Goal: Leave review/rating

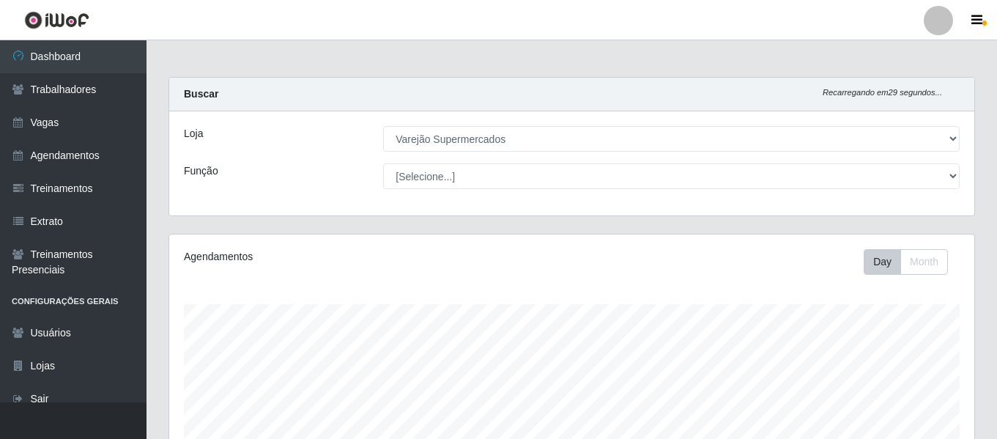
select select "237"
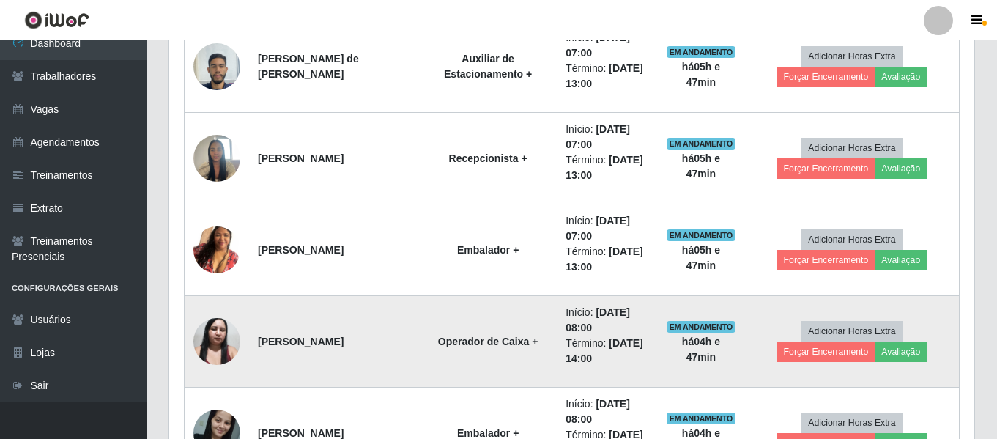
scroll to position [822, 0]
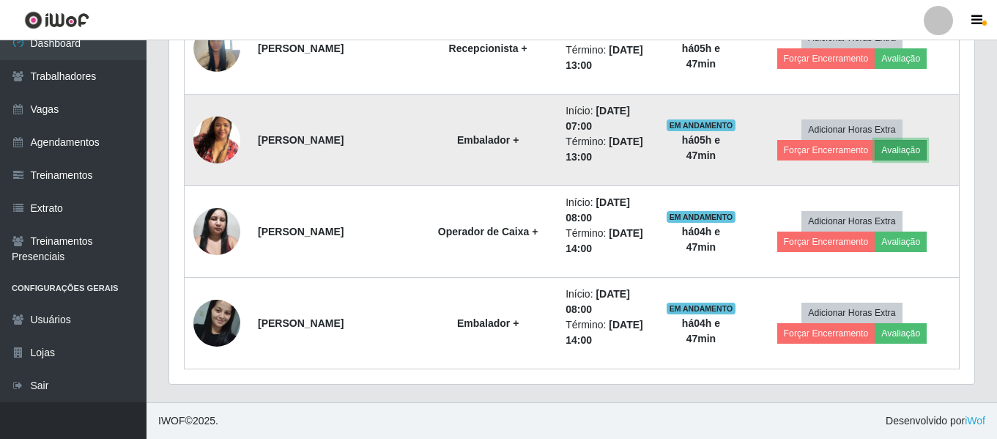
click at [874, 152] on button "Avaliação" at bounding box center [900, 150] width 52 height 21
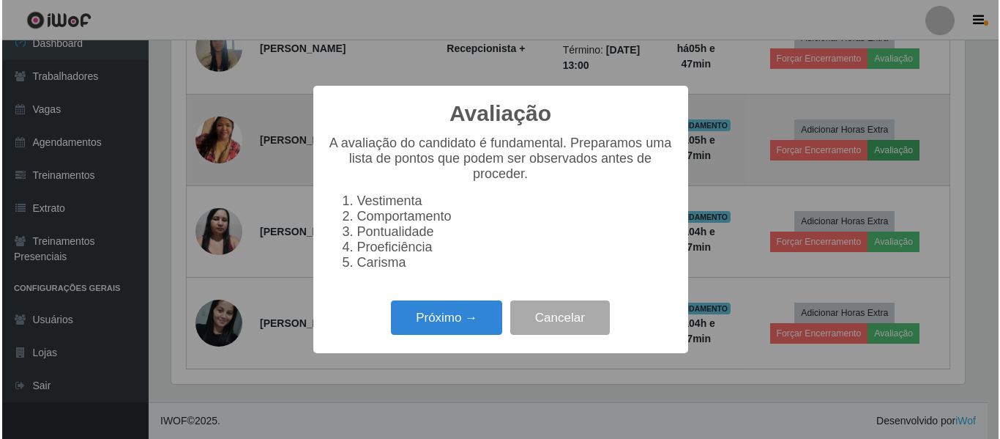
scroll to position [304, 798]
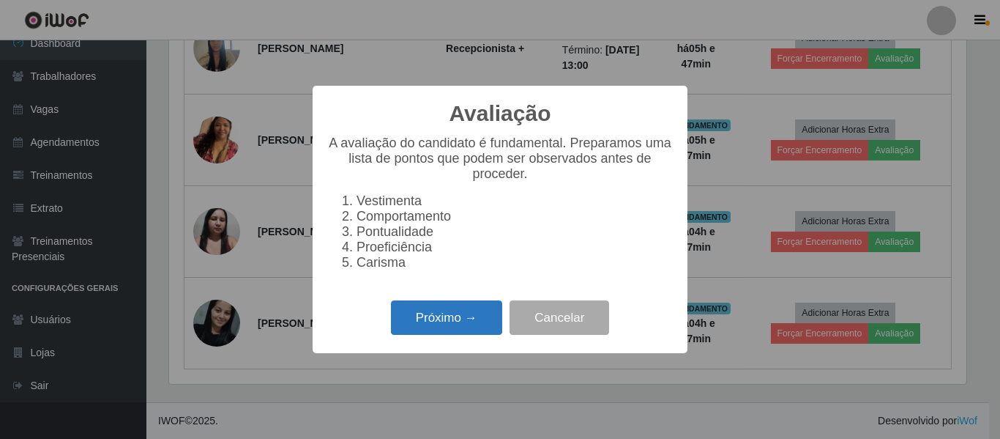
click at [431, 329] on button "Próximo →" at bounding box center [446, 317] width 111 height 34
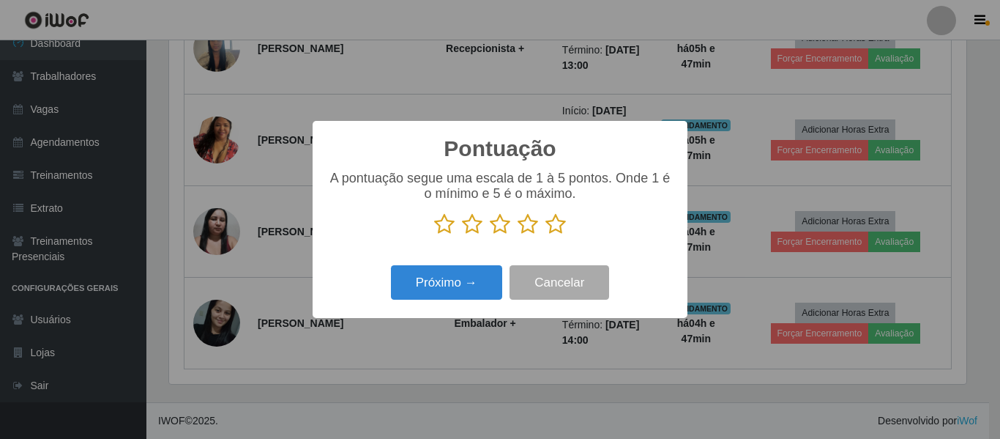
click at [557, 220] on icon at bounding box center [556, 224] width 21 height 22
click at [546, 235] on input "radio" at bounding box center [546, 235] width 0 height 0
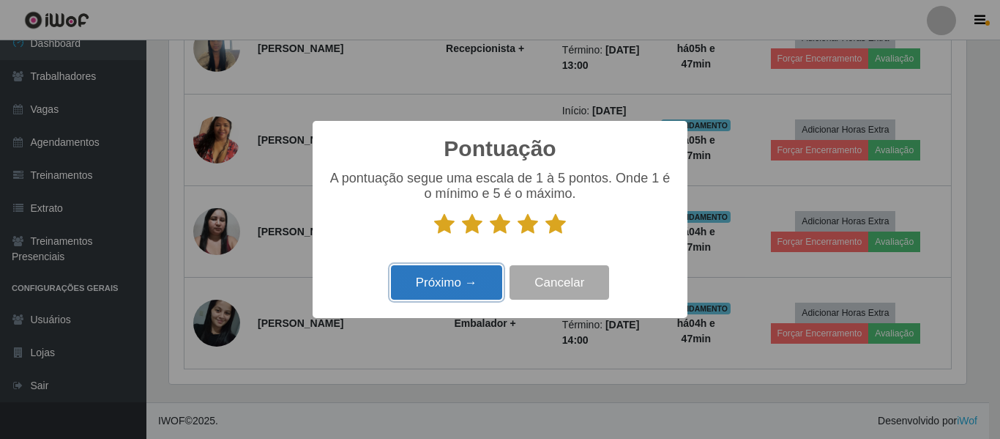
click at [456, 289] on button "Próximo →" at bounding box center [446, 282] width 111 height 34
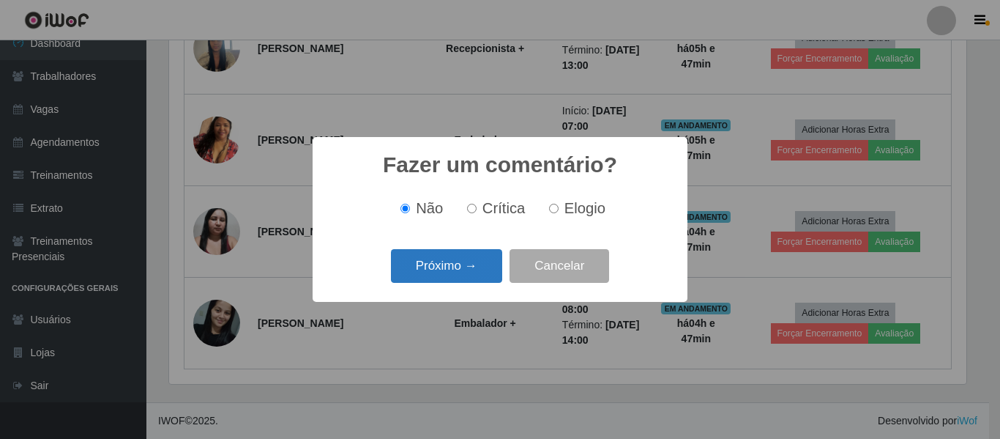
click at [456, 278] on button "Próximo →" at bounding box center [446, 266] width 111 height 34
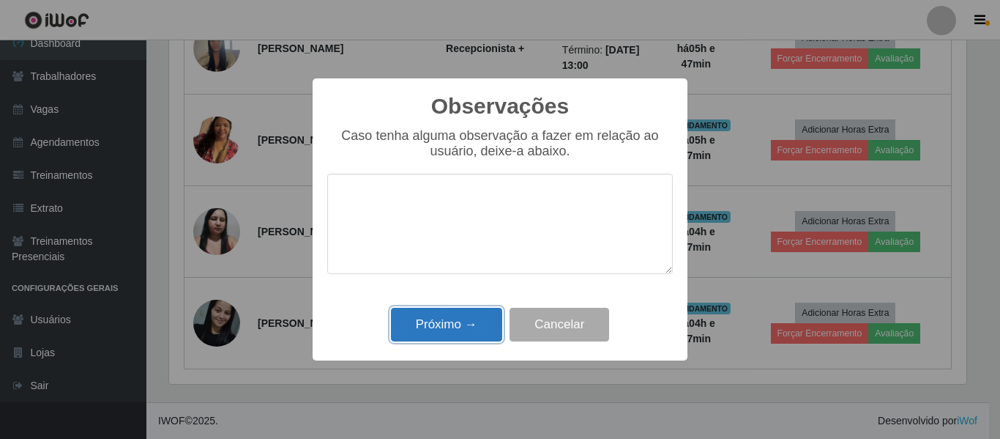
click at [452, 328] on button "Próximo →" at bounding box center [446, 325] width 111 height 34
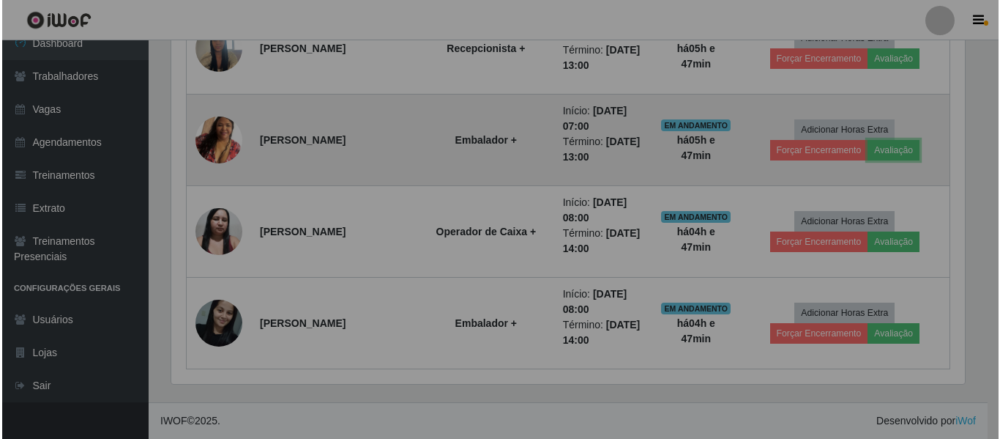
scroll to position [304, 805]
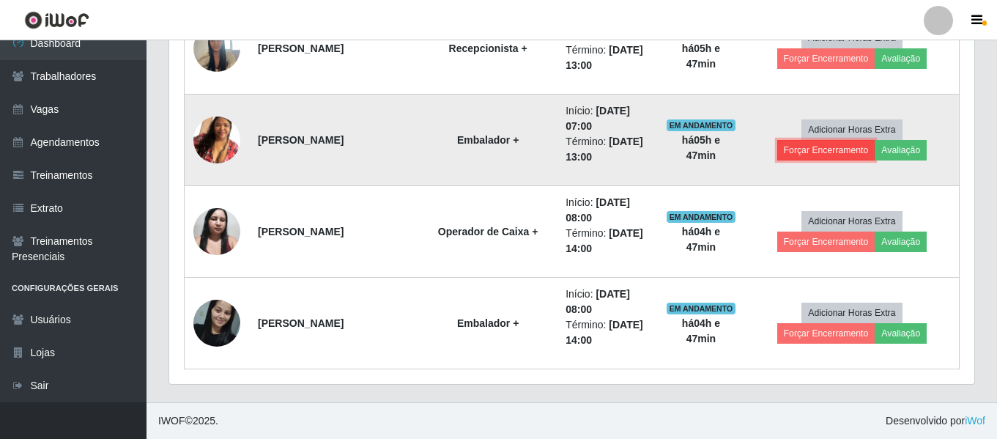
click at [875, 140] on button "Forçar Encerramento" at bounding box center [826, 150] width 98 height 21
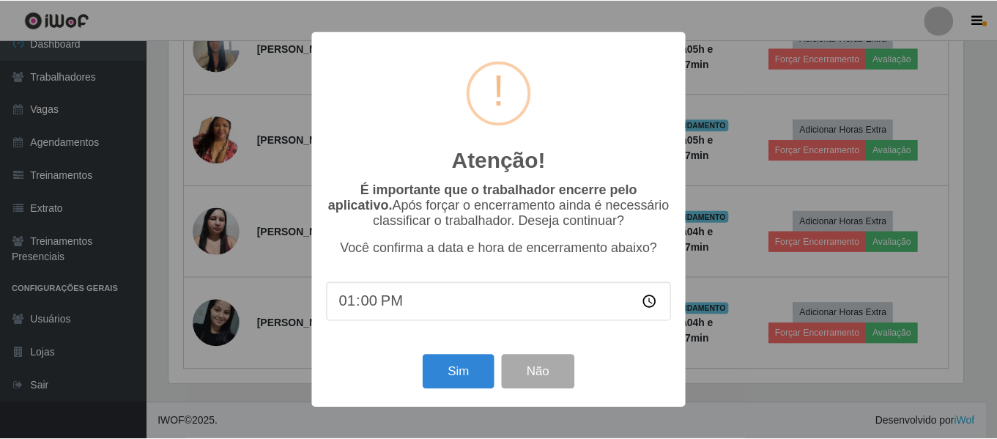
scroll to position [304, 798]
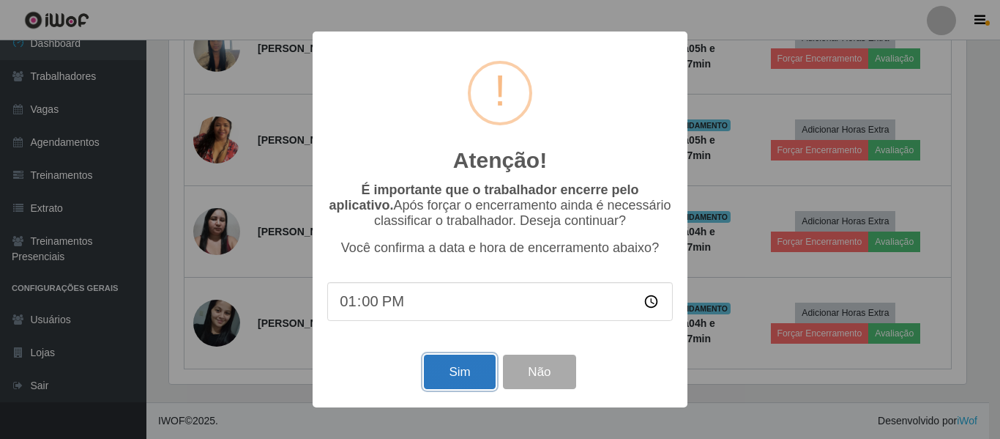
click at [450, 383] on button "Sim" at bounding box center [459, 371] width 71 height 34
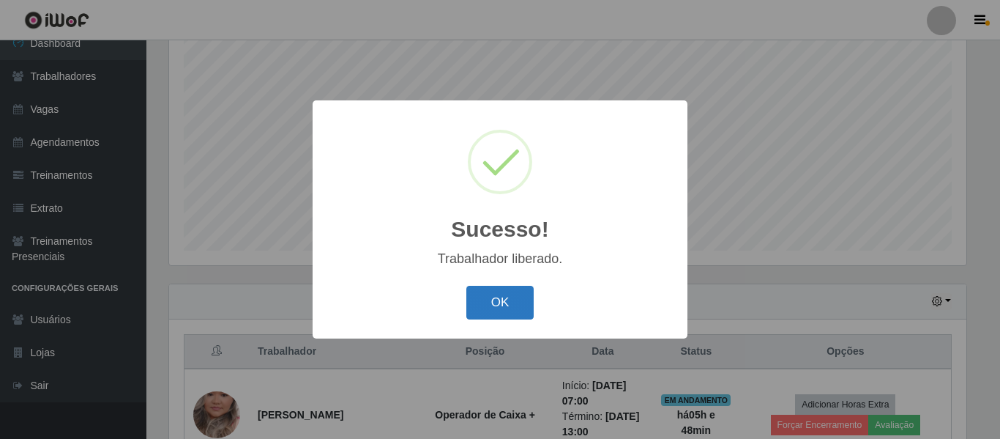
click at [500, 308] on button "OK" at bounding box center [500, 303] width 68 height 34
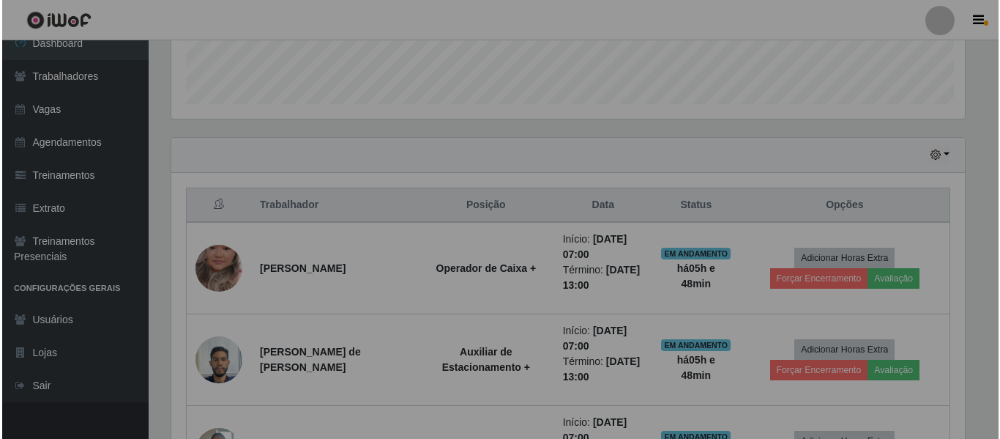
scroll to position [493, 0]
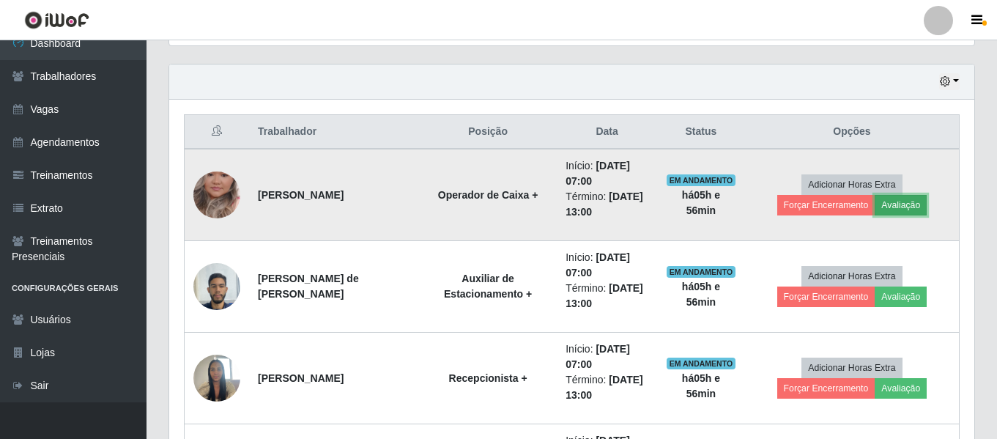
click at [874, 210] on button "Avaliação" at bounding box center [900, 205] width 52 height 21
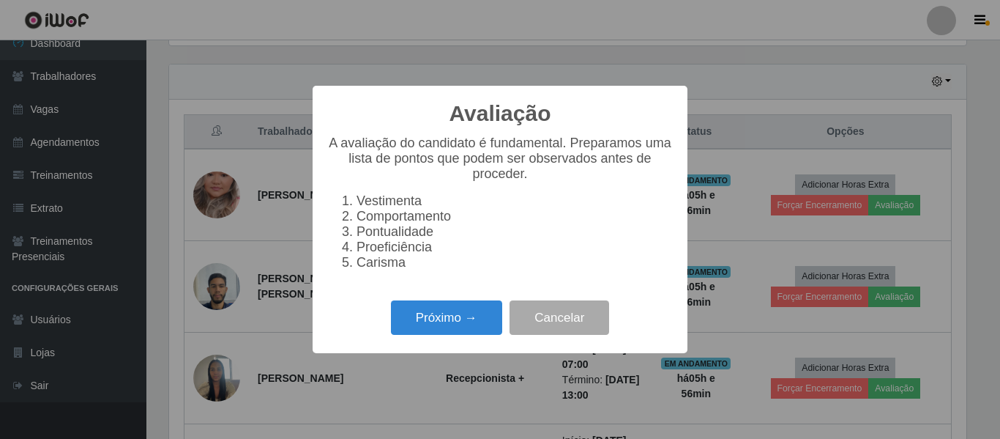
scroll to position [304, 798]
click at [458, 327] on button "Próximo →" at bounding box center [446, 317] width 111 height 34
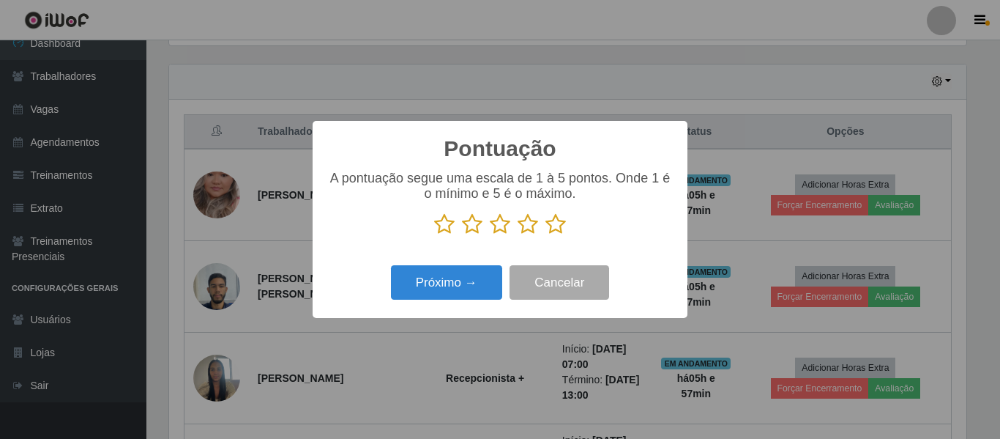
scroll to position [732034, 731540]
click at [551, 228] on icon at bounding box center [556, 224] width 21 height 22
click at [546, 235] on input "radio" at bounding box center [546, 235] width 0 height 0
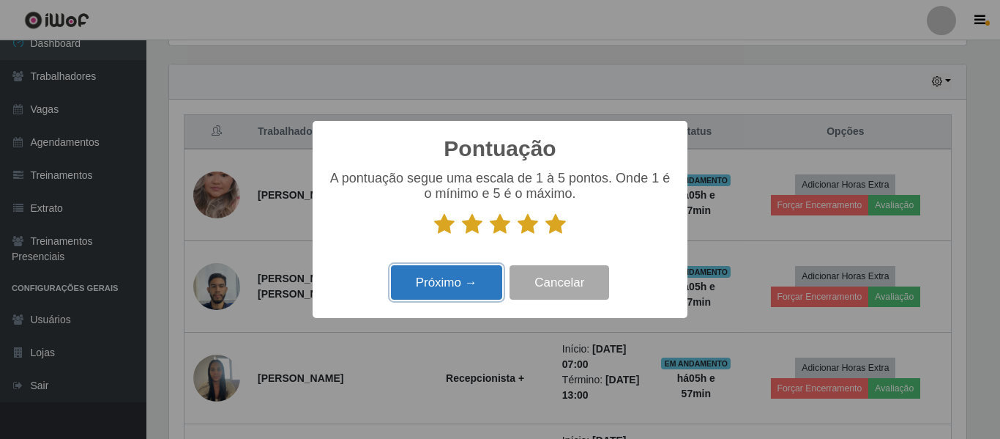
click at [475, 278] on button "Próximo →" at bounding box center [446, 282] width 111 height 34
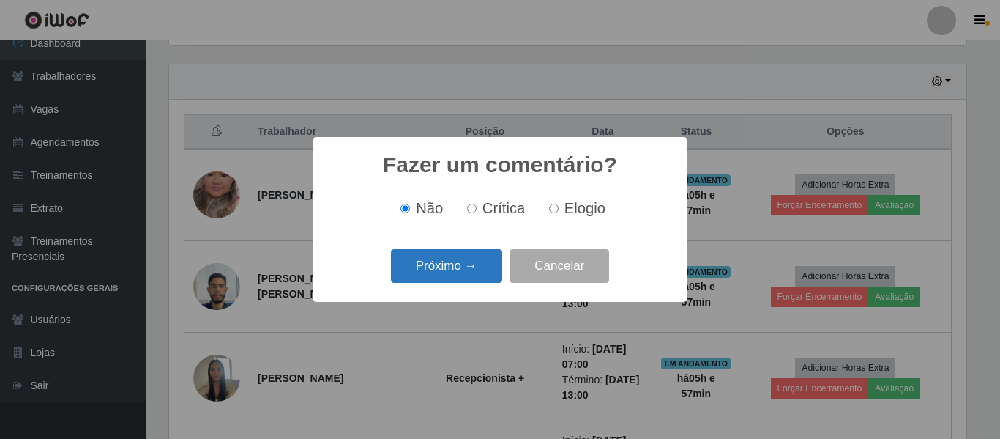
click at [485, 268] on button "Próximo →" at bounding box center [446, 266] width 111 height 34
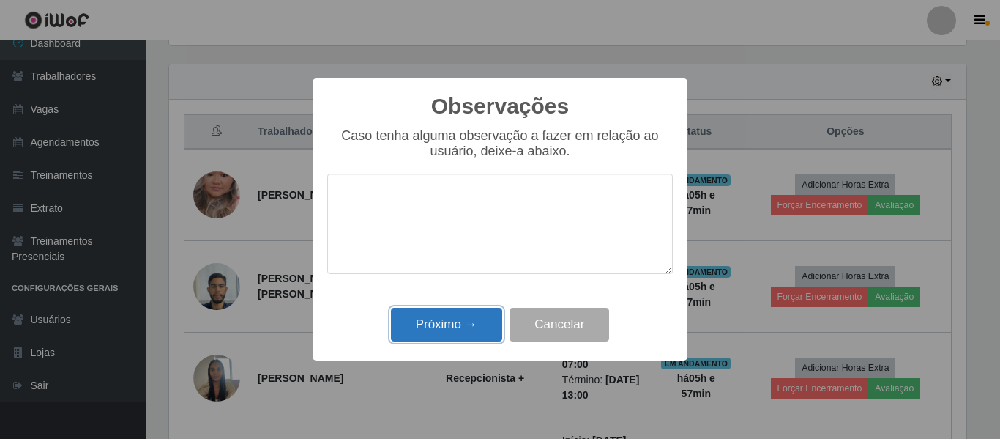
click at [438, 331] on button "Próximo →" at bounding box center [446, 325] width 111 height 34
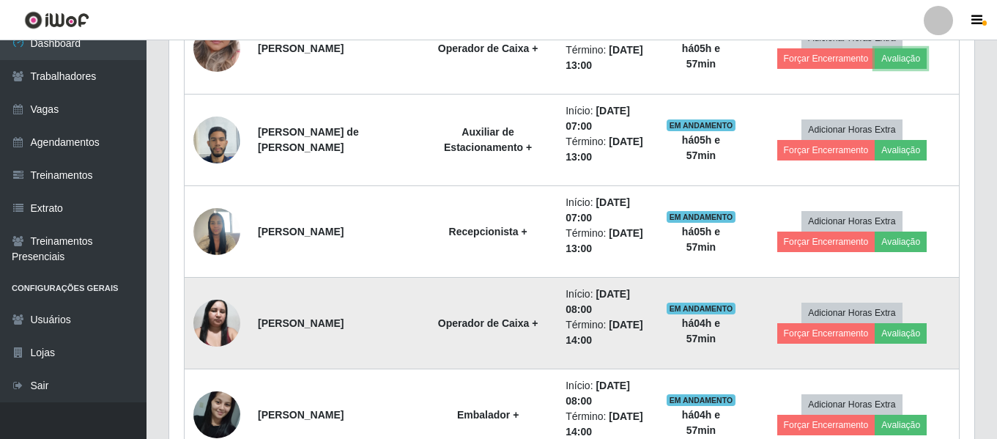
scroll to position [713, 0]
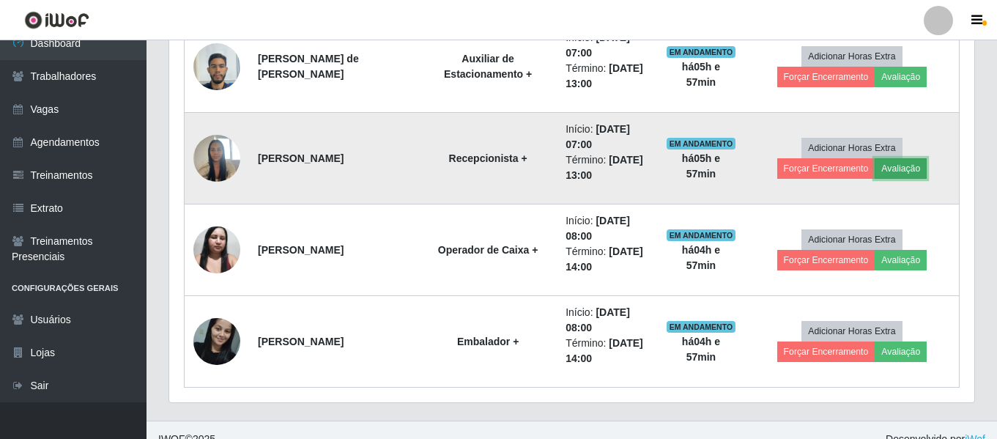
click at [874, 164] on button "Avaliação" at bounding box center [900, 168] width 52 height 21
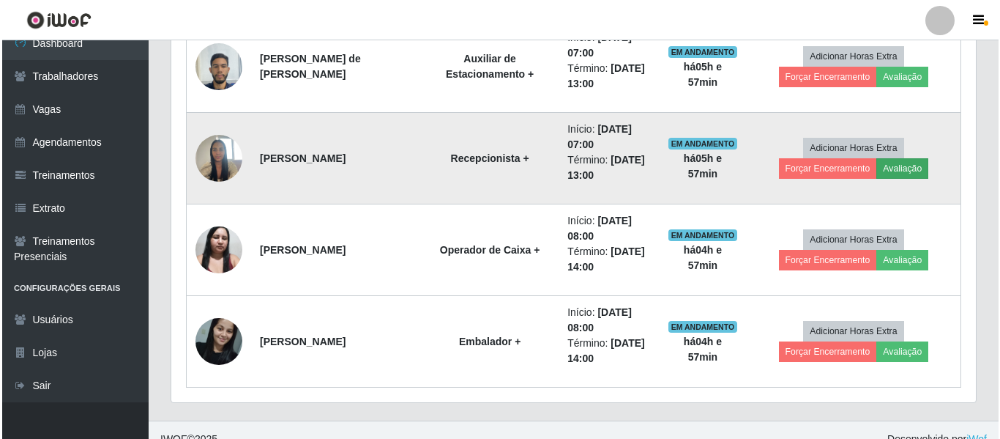
scroll to position [304, 798]
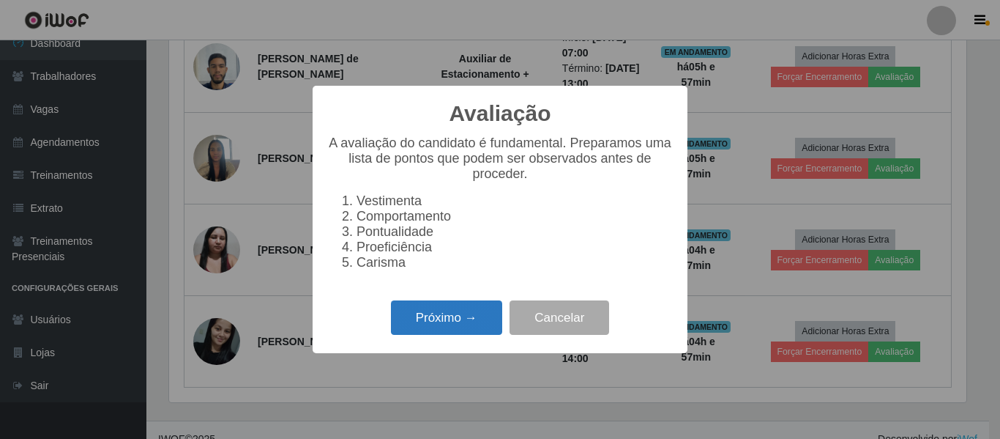
click at [438, 323] on button "Próximo →" at bounding box center [446, 317] width 111 height 34
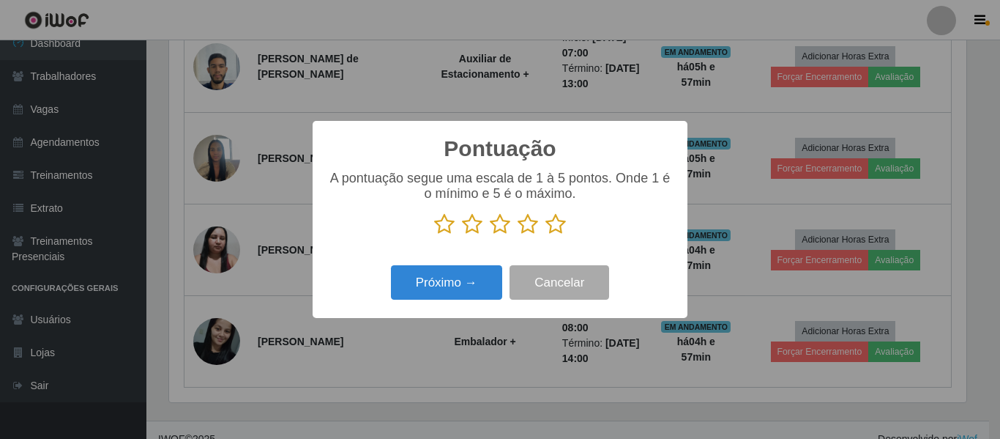
click at [553, 224] on icon at bounding box center [556, 224] width 21 height 22
click at [546, 235] on input "radio" at bounding box center [546, 235] width 0 height 0
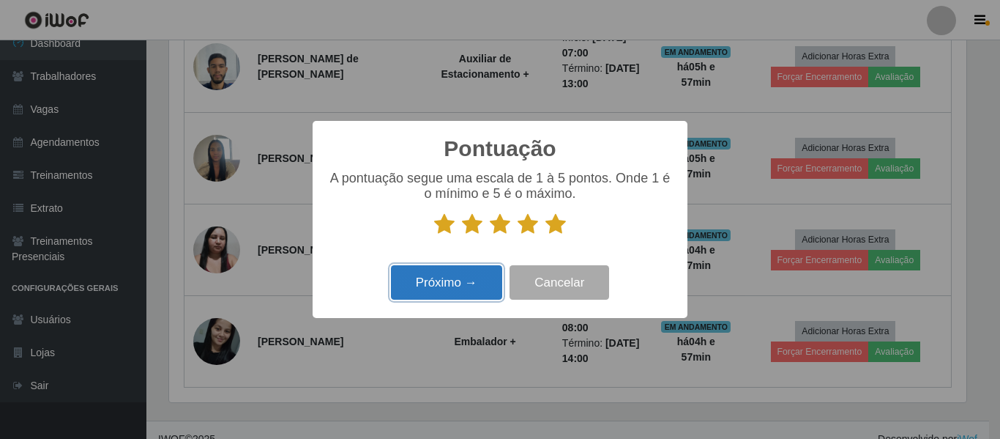
click at [472, 270] on button "Próximo →" at bounding box center [446, 282] width 111 height 34
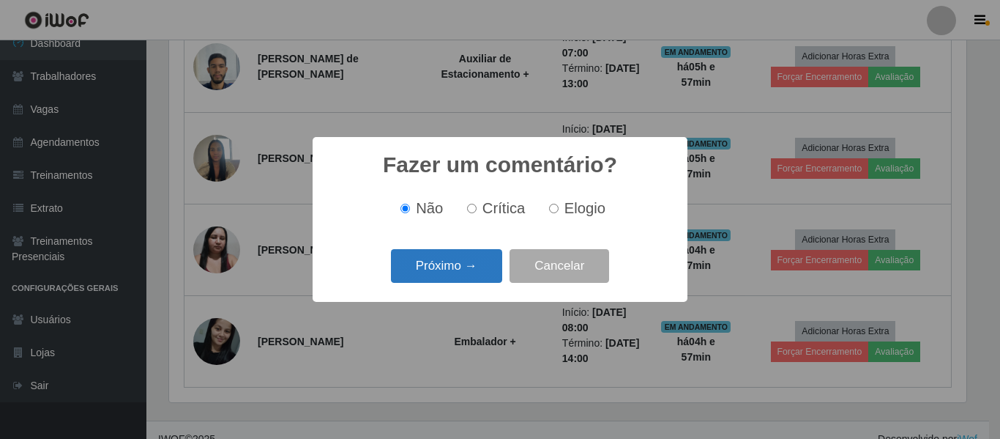
click at [463, 267] on button "Próximo →" at bounding box center [446, 266] width 111 height 34
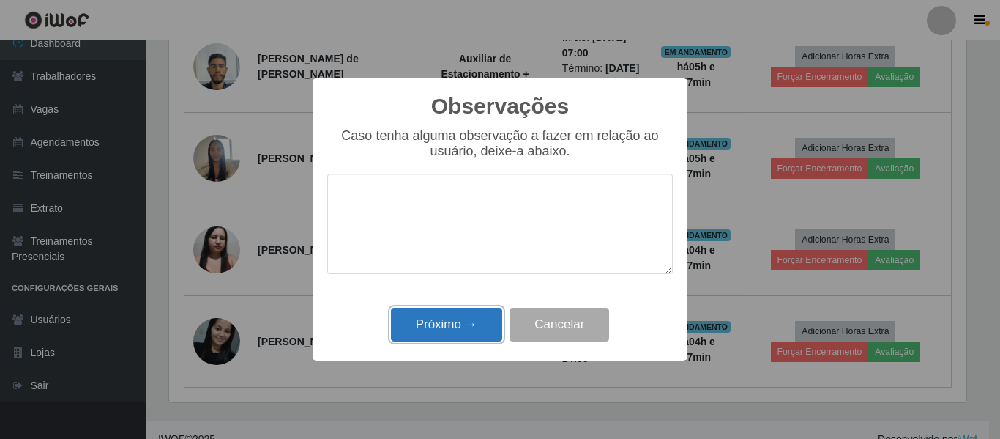
click at [447, 311] on button "Próximo →" at bounding box center [446, 325] width 111 height 34
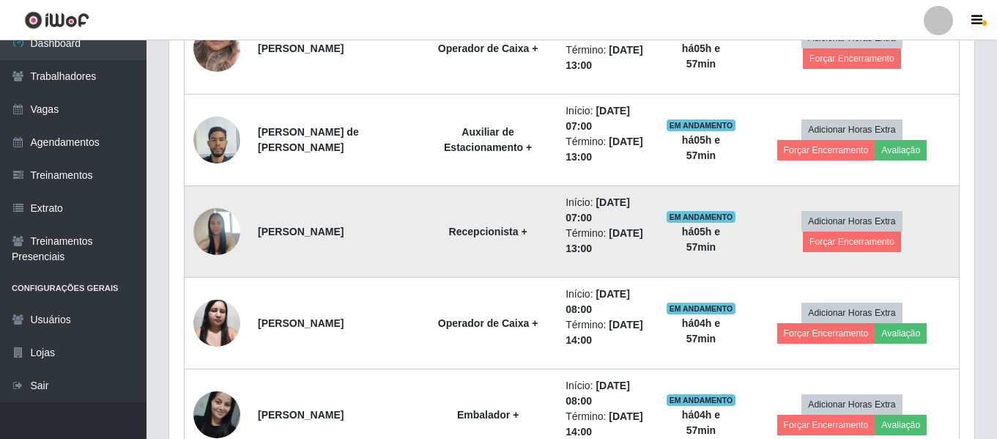
scroll to position [713, 0]
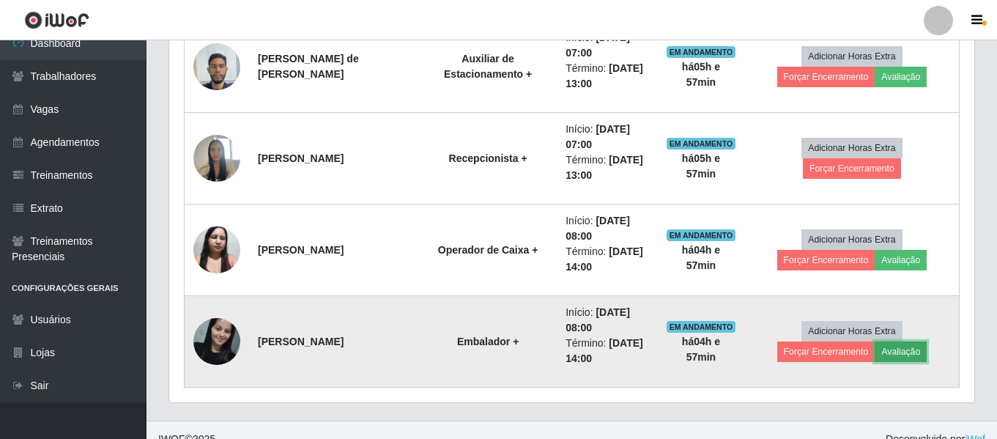
click at [874, 356] on button "Avaliação" at bounding box center [900, 351] width 52 height 21
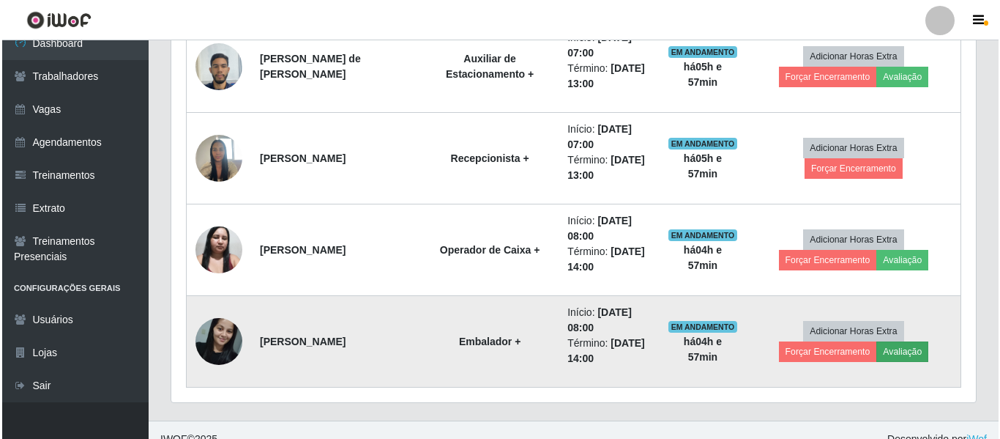
scroll to position [304, 798]
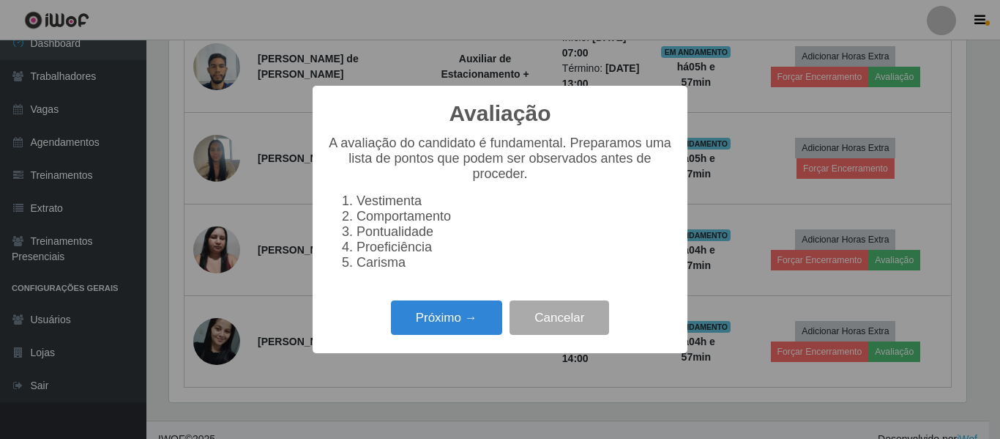
click at [456, 297] on div "Avaliação × A avaliação do candidato é fundamental. Preparamos uma lista de pon…" at bounding box center [500, 219] width 375 height 267
click at [450, 325] on button "Próximo →" at bounding box center [446, 317] width 111 height 34
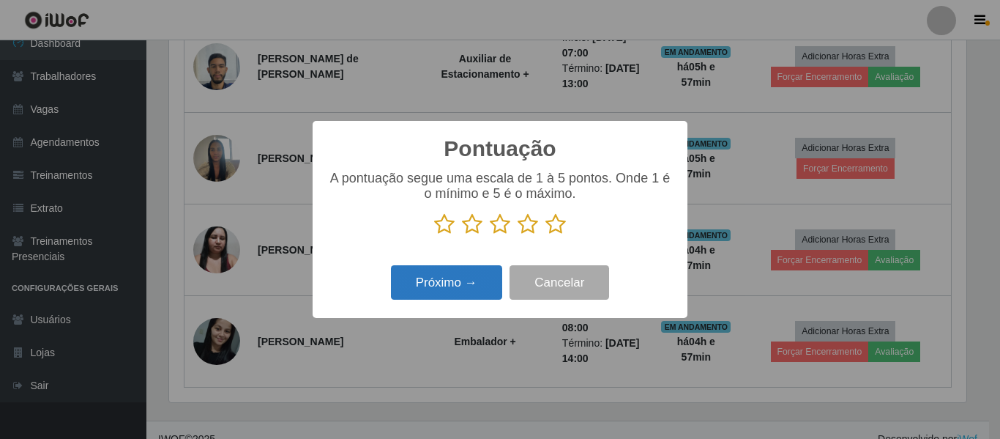
click at [469, 286] on button "Próximo →" at bounding box center [446, 282] width 111 height 34
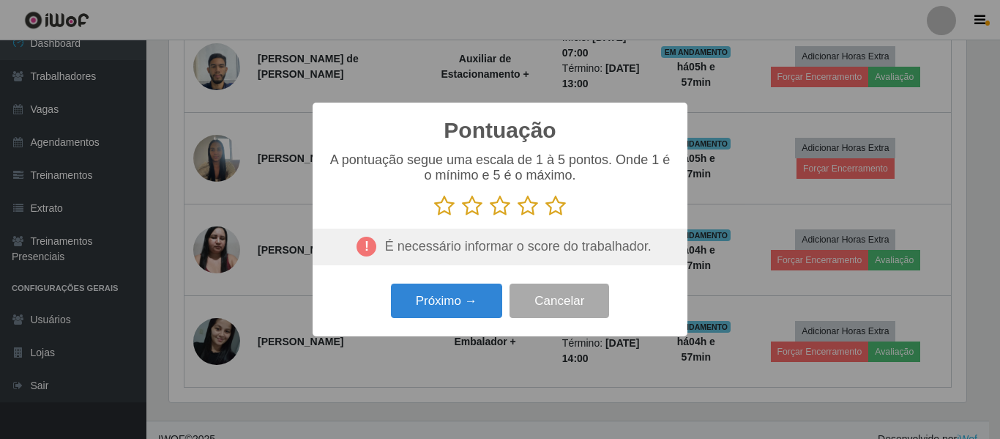
click at [548, 205] on icon at bounding box center [556, 206] width 21 height 22
click at [546, 217] on input "radio" at bounding box center [546, 217] width 0 height 0
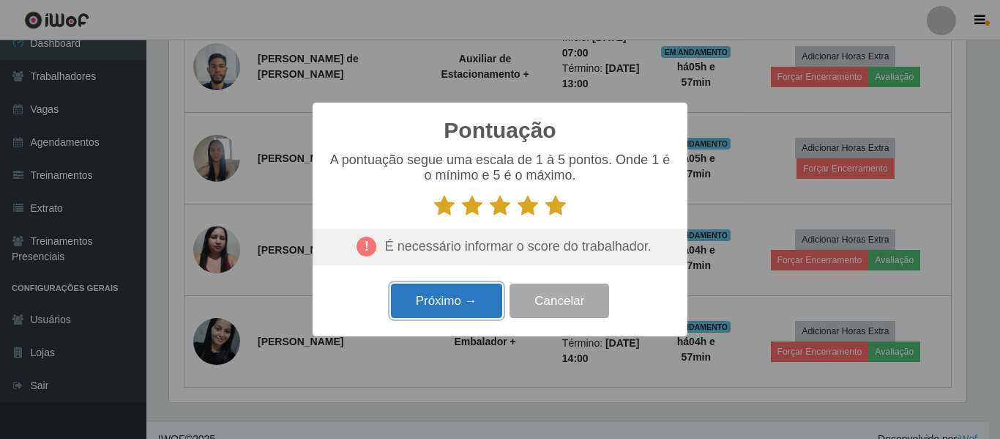
click at [469, 307] on button "Próximo →" at bounding box center [446, 300] width 111 height 34
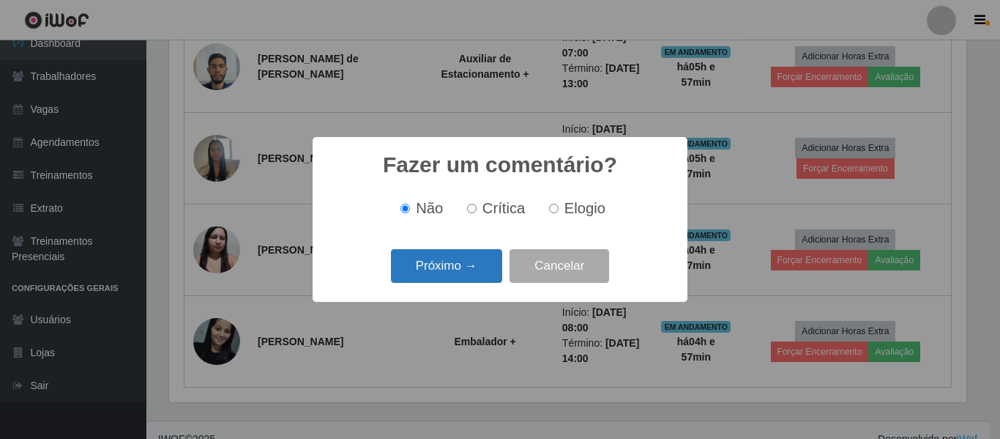
click at [461, 260] on button "Próximo →" at bounding box center [446, 266] width 111 height 34
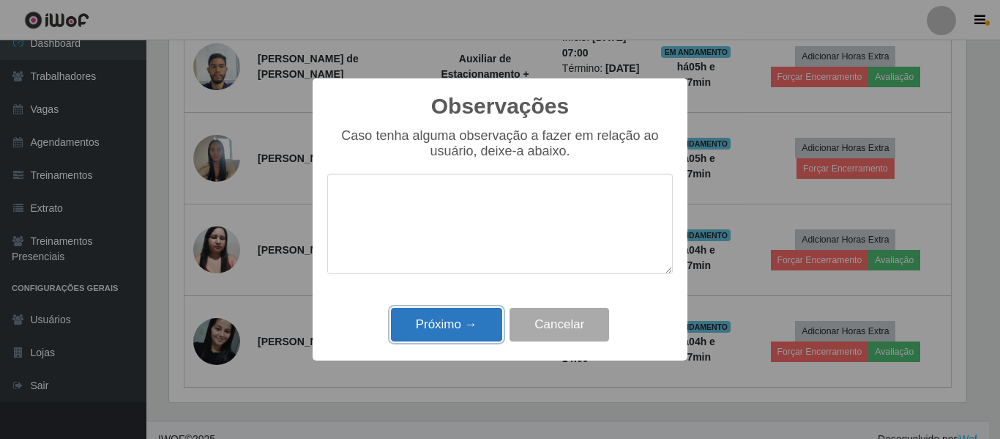
click at [434, 341] on button "Próximo →" at bounding box center [446, 325] width 111 height 34
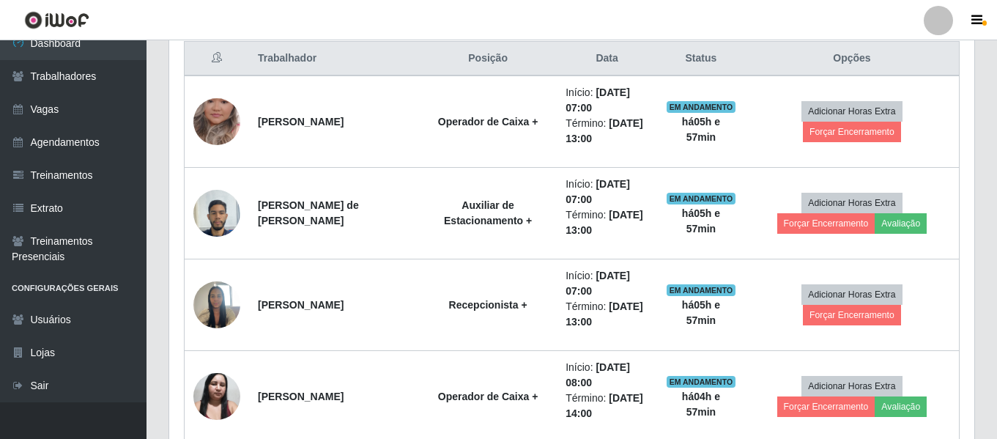
scroll to position [639, 0]
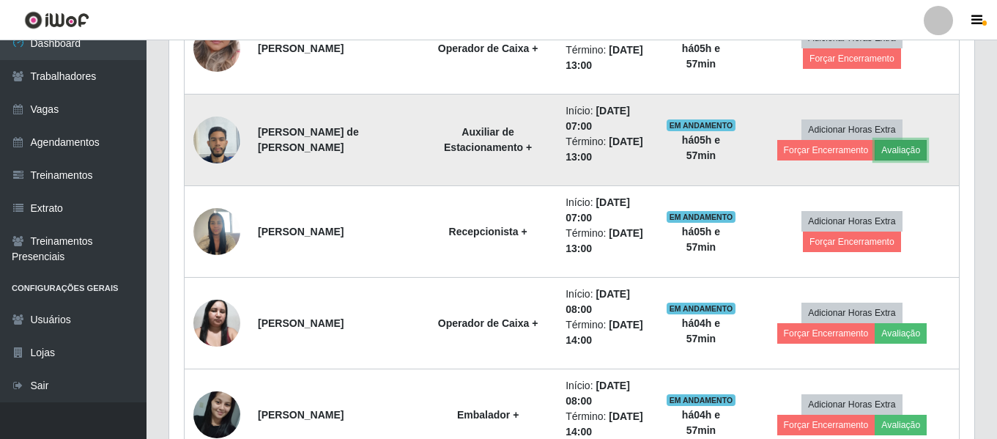
click at [874, 154] on button "Avaliação" at bounding box center [900, 150] width 52 height 21
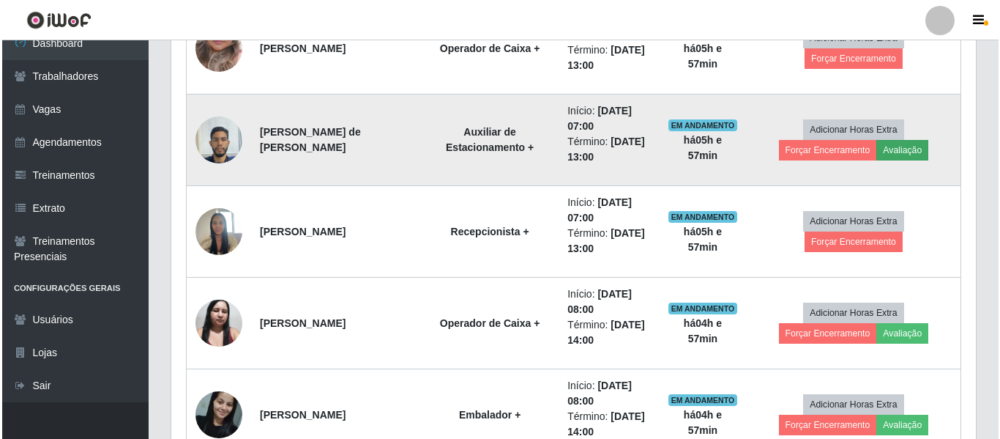
scroll to position [304, 798]
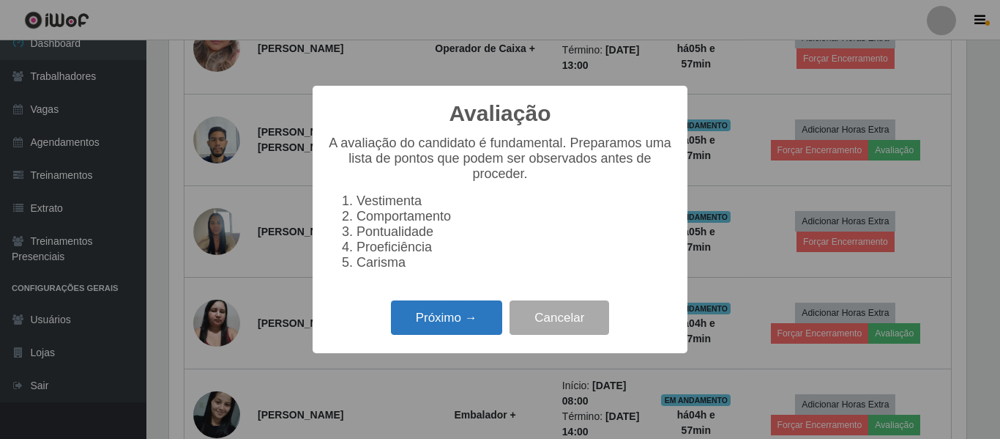
click at [449, 335] on button "Próximo →" at bounding box center [446, 317] width 111 height 34
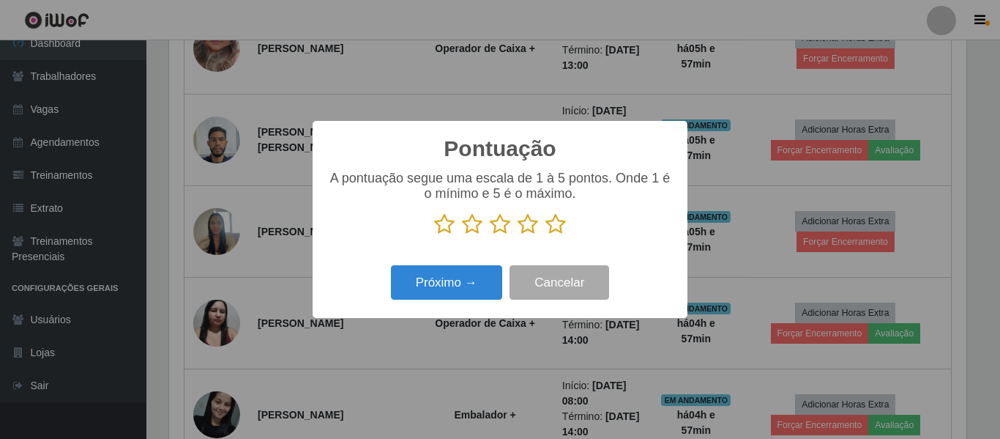
click at [554, 230] on icon at bounding box center [556, 224] width 21 height 22
click at [546, 235] on input "radio" at bounding box center [546, 235] width 0 height 0
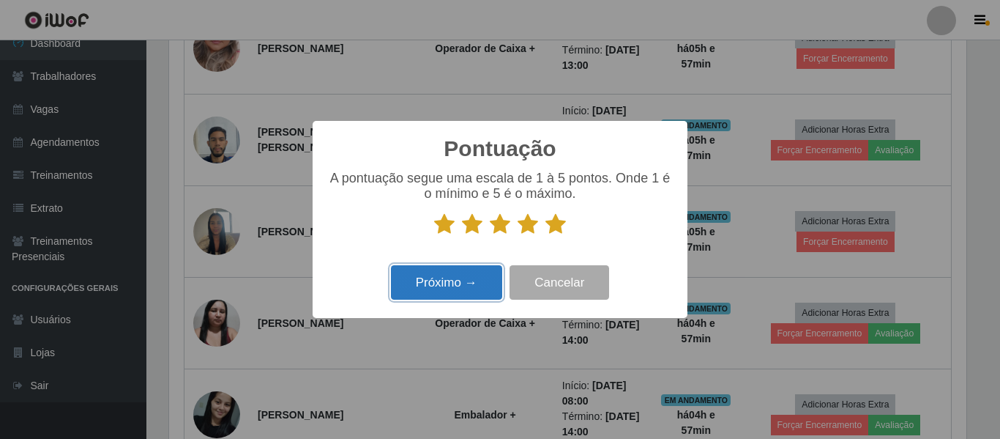
click at [443, 276] on button "Próximo →" at bounding box center [446, 282] width 111 height 34
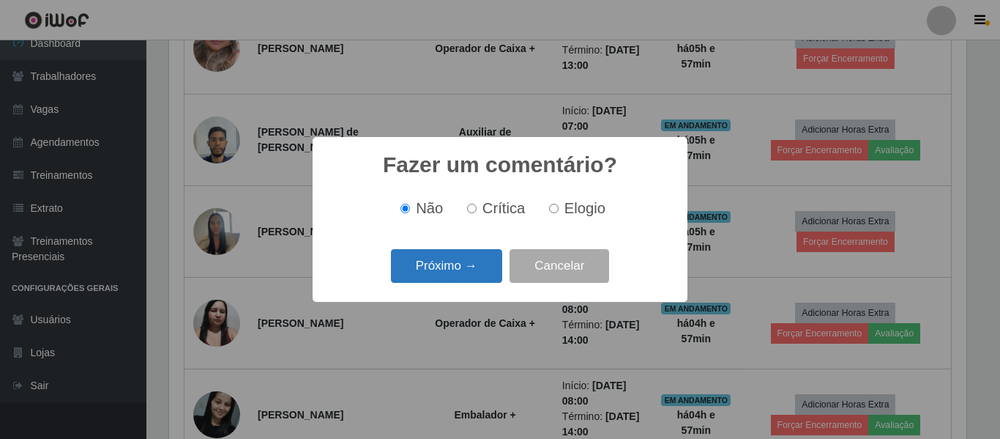
click at [451, 274] on button "Próximo →" at bounding box center [446, 266] width 111 height 34
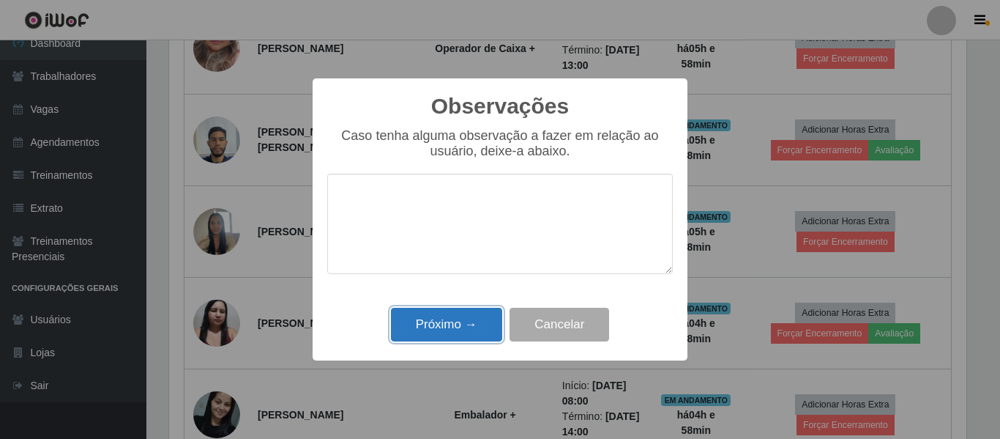
click at [446, 318] on button "Próximo →" at bounding box center [446, 325] width 111 height 34
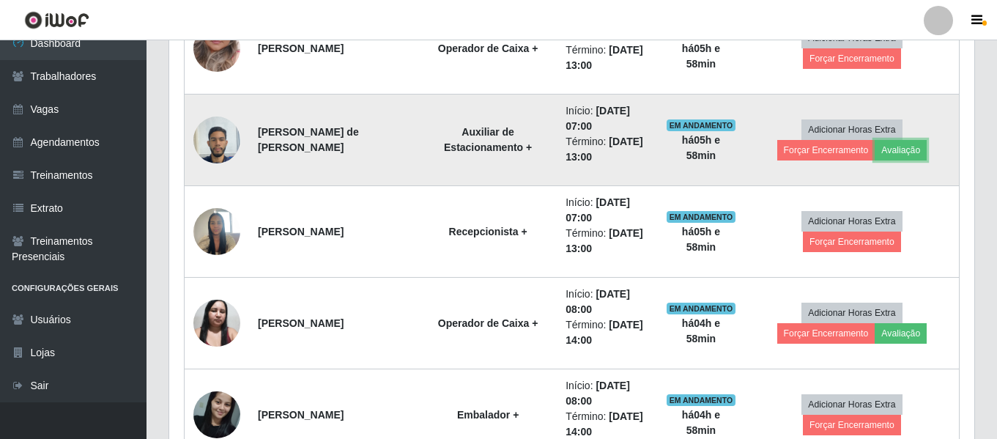
scroll to position [566, 0]
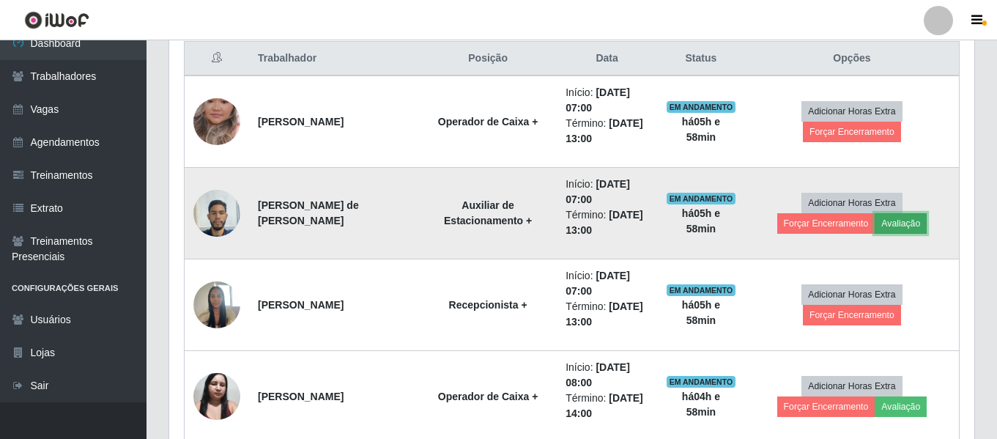
click at [874, 227] on button "Avaliação" at bounding box center [900, 223] width 52 height 21
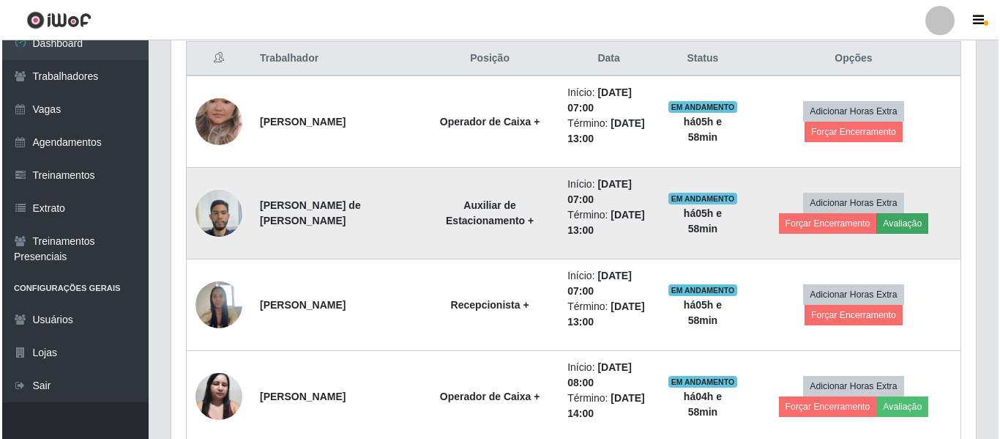
scroll to position [304, 798]
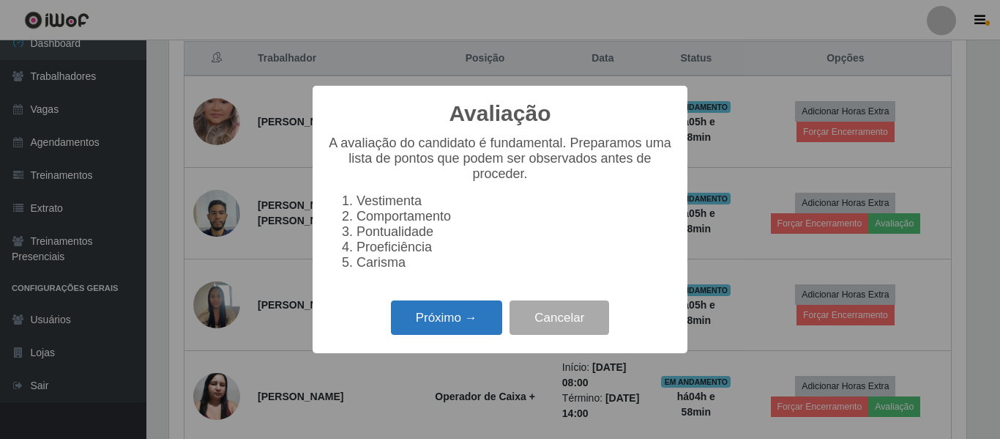
click at [436, 327] on button "Próximo →" at bounding box center [446, 317] width 111 height 34
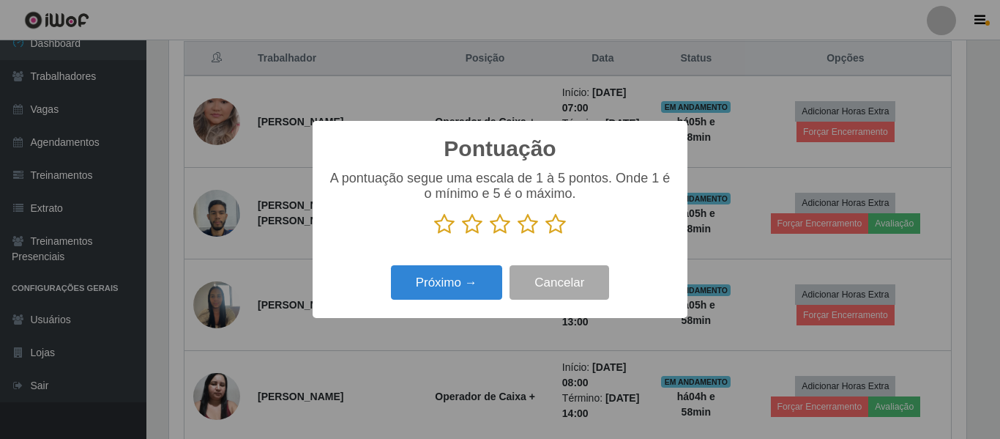
click at [551, 223] on icon at bounding box center [556, 224] width 21 height 22
click at [546, 235] on input "radio" at bounding box center [546, 235] width 0 height 0
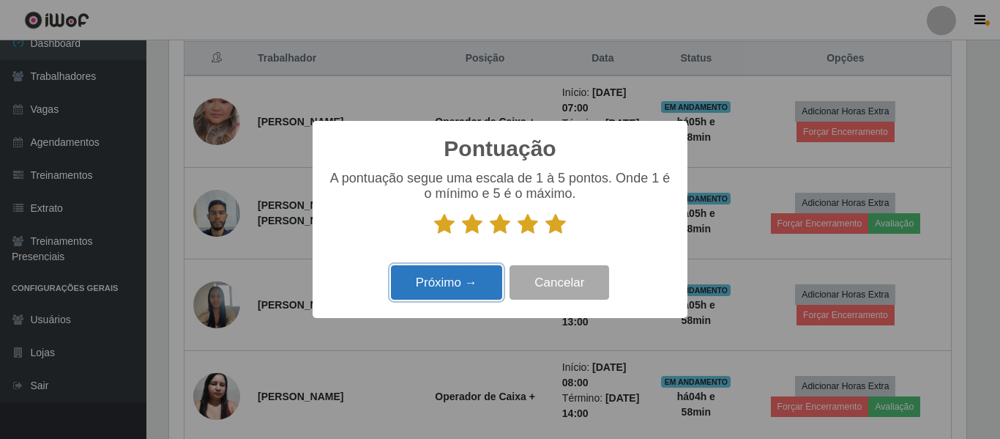
click at [422, 289] on button "Próximo →" at bounding box center [446, 282] width 111 height 34
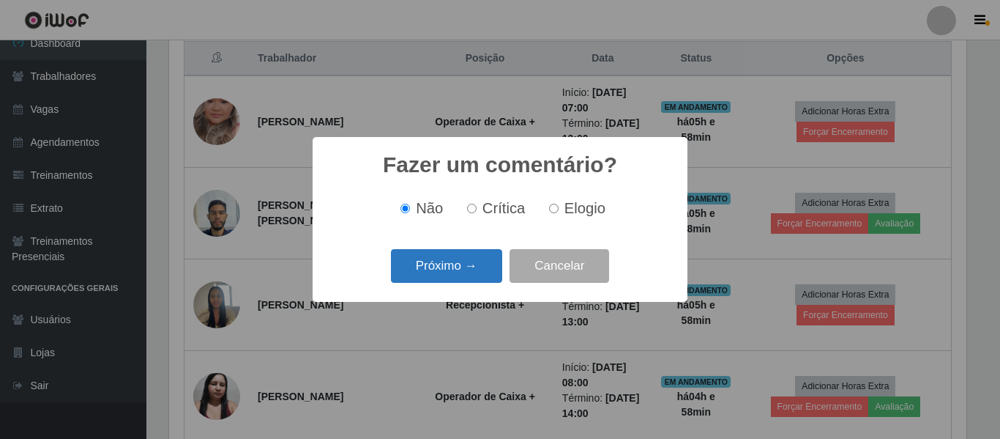
click at [464, 269] on button "Próximo →" at bounding box center [446, 266] width 111 height 34
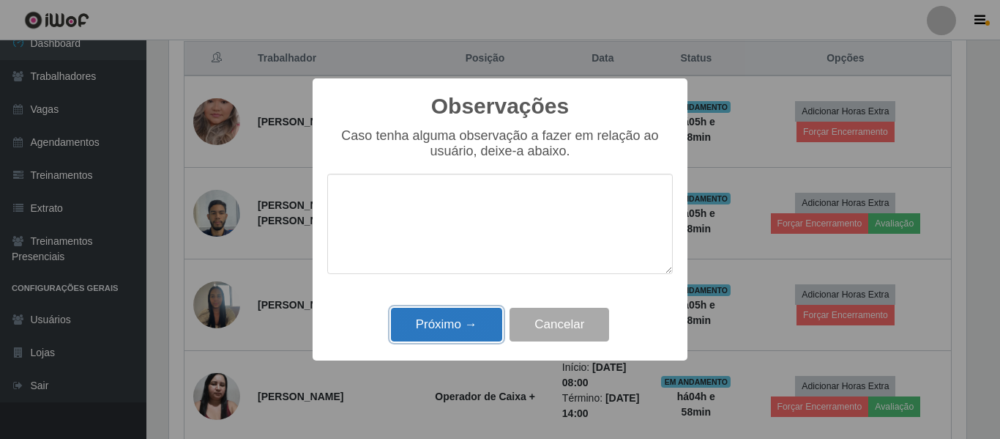
click at [448, 327] on button "Próximo →" at bounding box center [446, 325] width 111 height 34
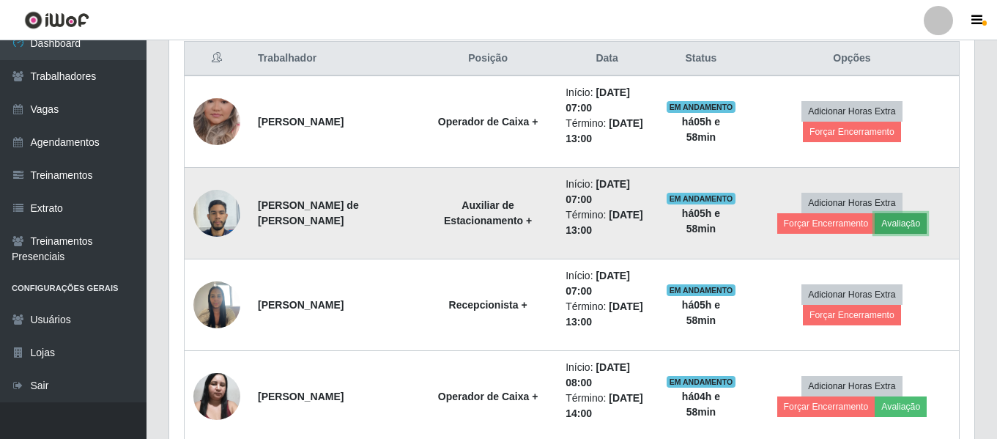
scroll to position [713, 0]
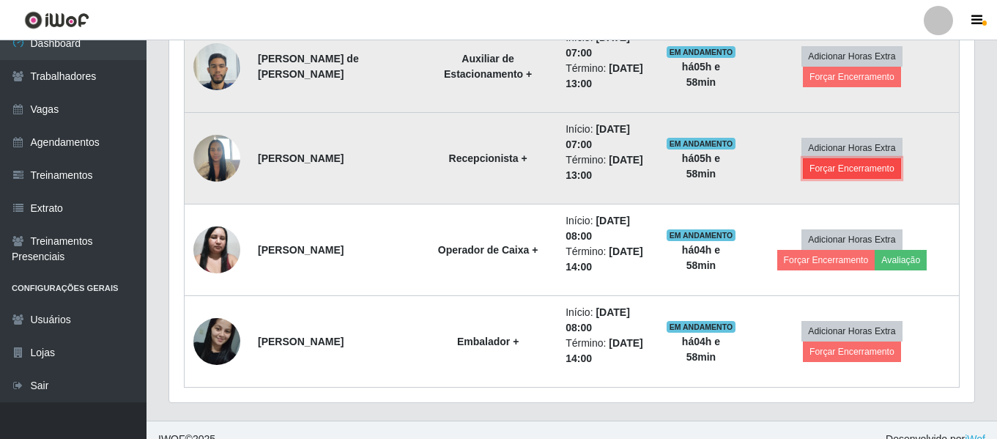
click at [893, 160] on button "Forçar Encerramento" at bounding box center [852, 168] width 98 height 21
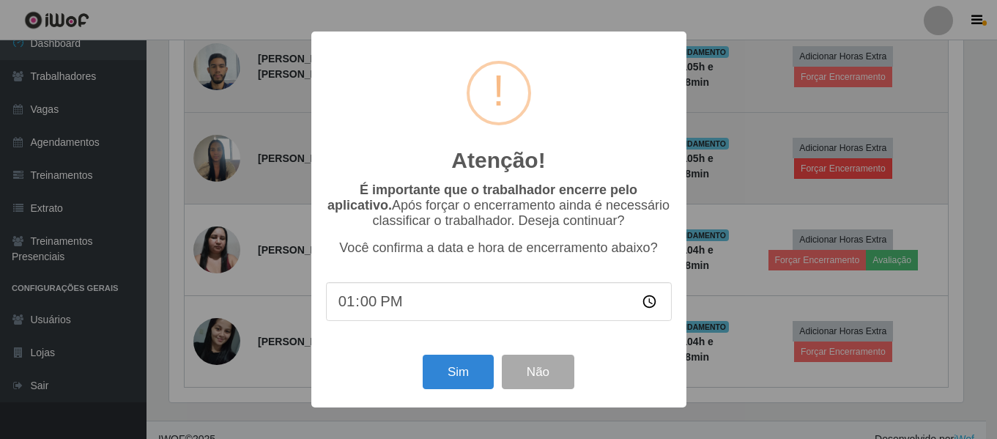
scroll to position [304, 798]
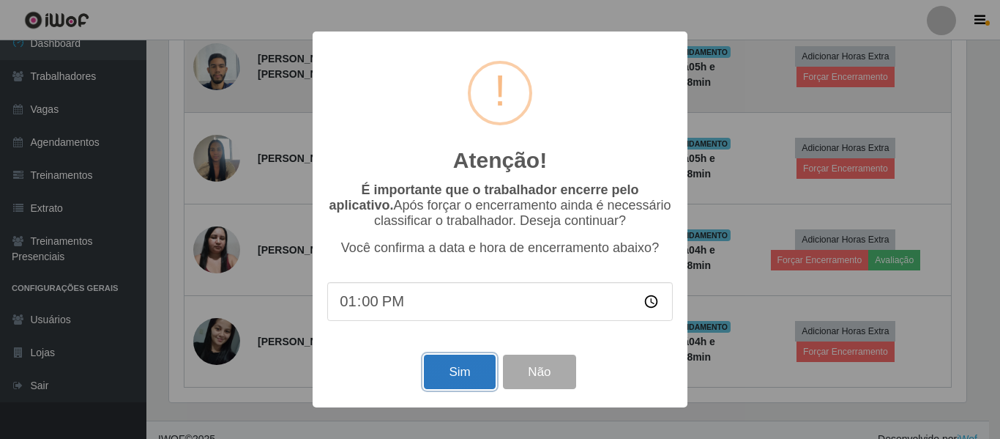
click at [469, 382] on button "Sim" at bounding box center [459, 371] width 71 height 34
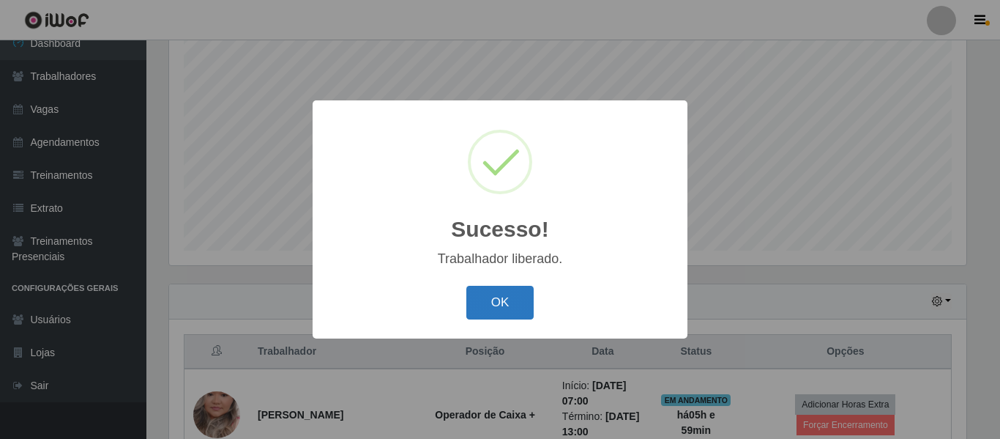
click at [508, 308] on button "OK" at bounding box center [500, 303] width 68 height 34
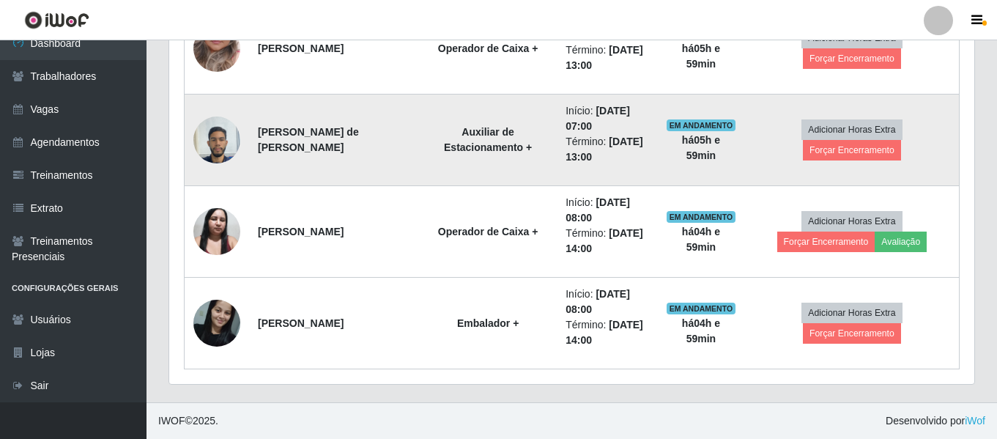
scroll to position [493, 0]
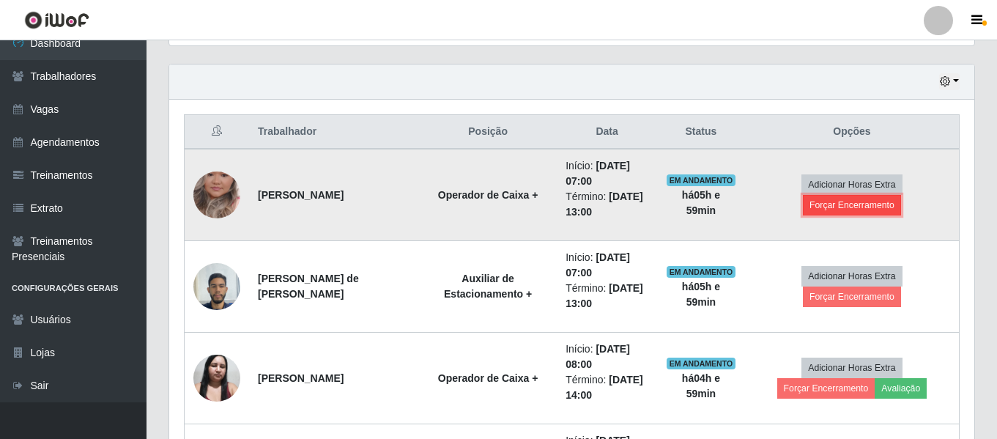
click at [901, 196] on button "Forçar Encerramento" at bounding box center [852, 205] width 98 height 21
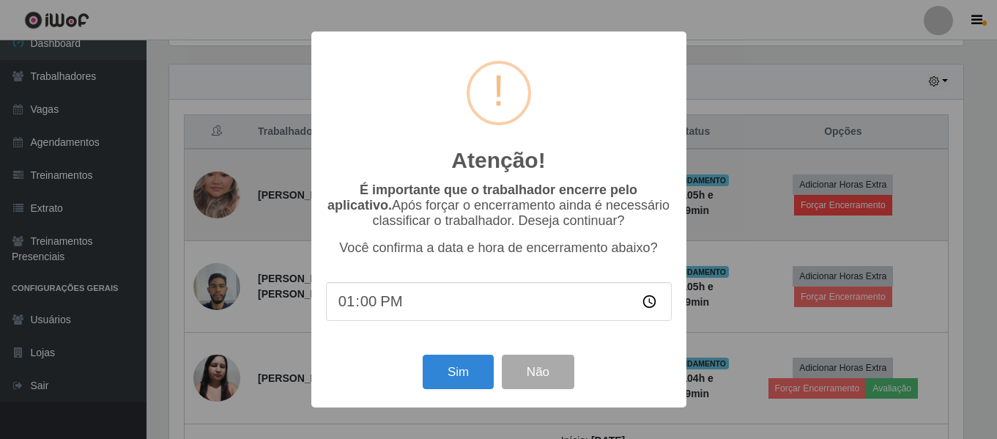
scroll to position [304, 798]
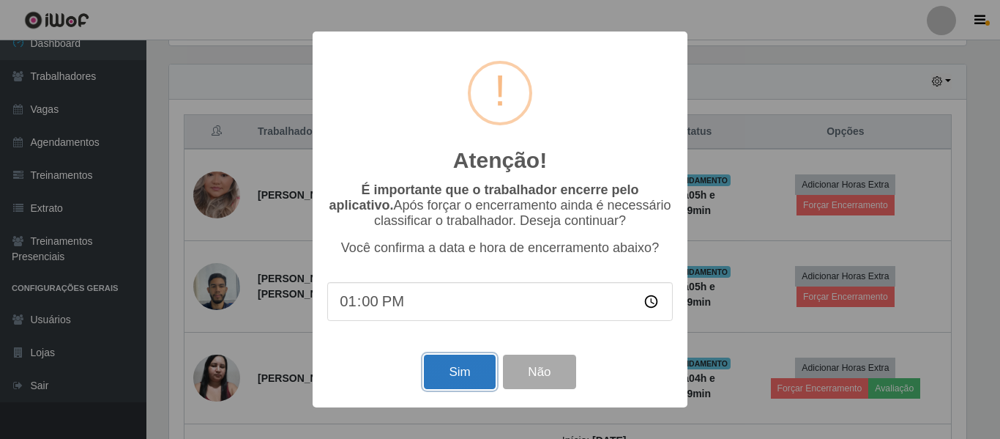
click at [456, 370] on button "Sim" at bounding box center [459, 371] width 71 height 34
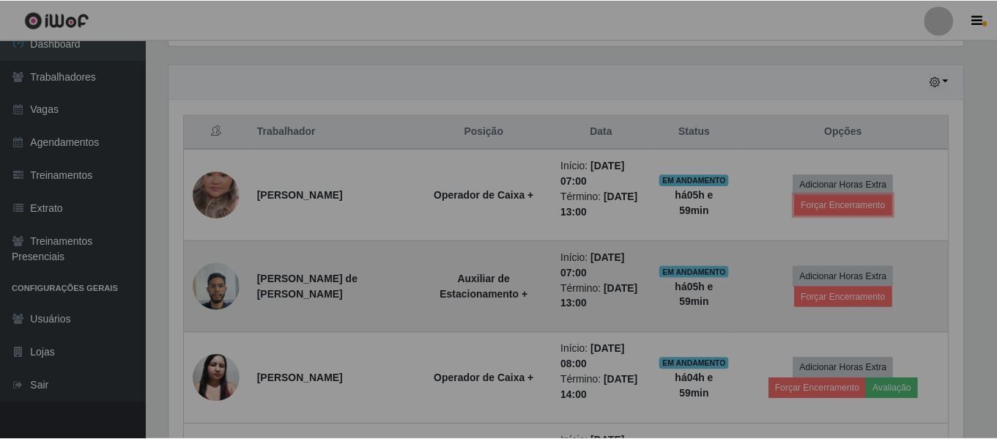
scroll to position [0, 0]
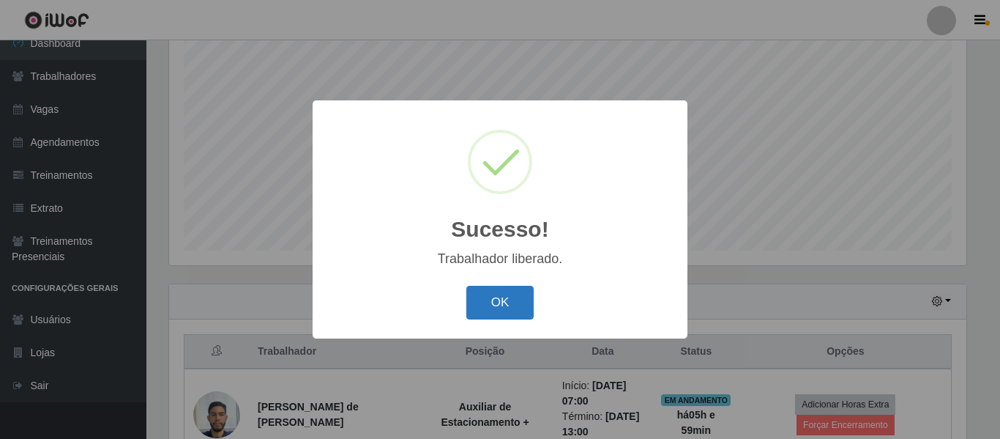
click at [505, 299] on button "OK" at bounding box center [500, 303] width 68 height 34
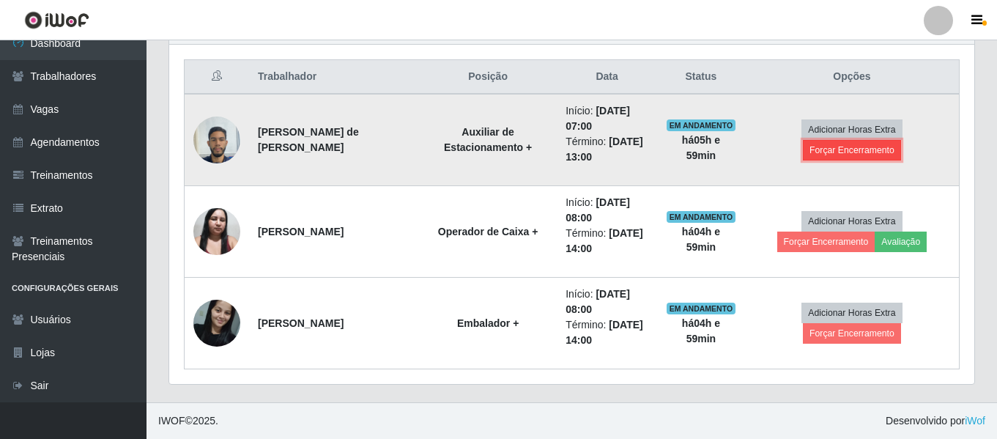
click at [890, 140] on button "Forçar Encerramento" at bounding box center [852, 150] width 98 height 21
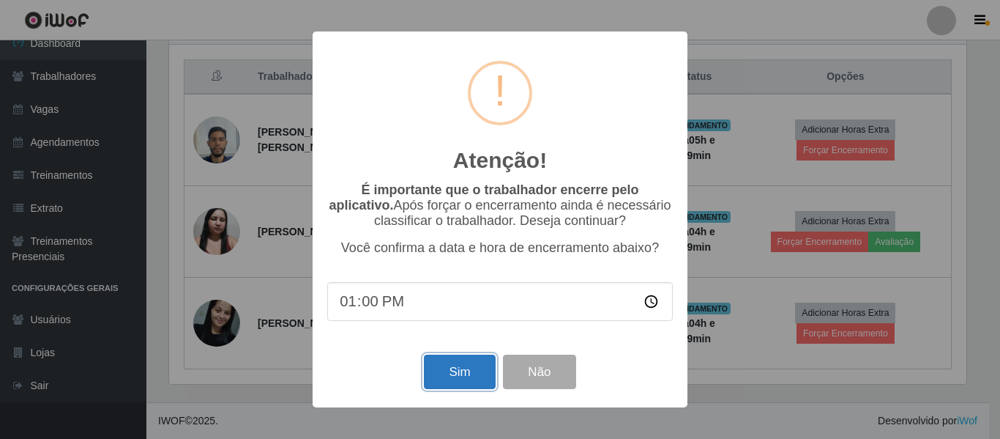
click at [450, 382] on button "Sim" at bounding box center [459, 371] width 71 height 34
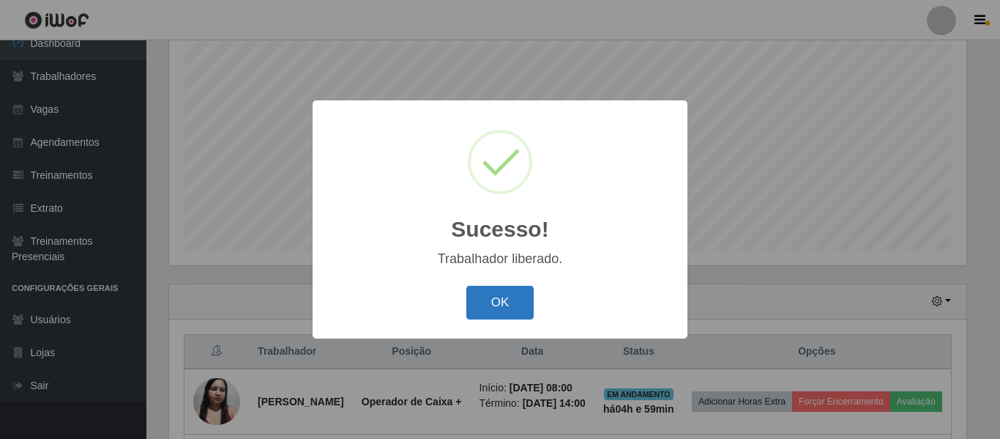
click at [486, 300] on button "OK" at bounding box center [500, 303] width 68 height 34
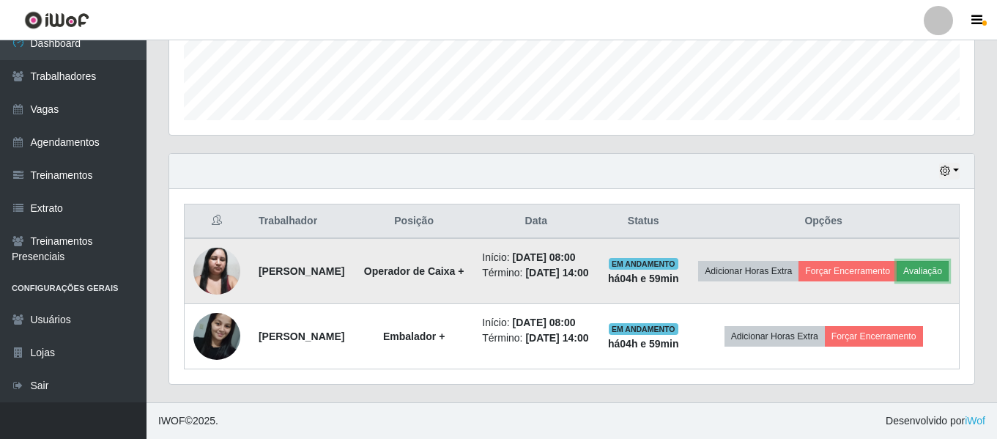
click at [896, 261] on button "Avaliação" at bounding box center [922, 271] width 52 height 21
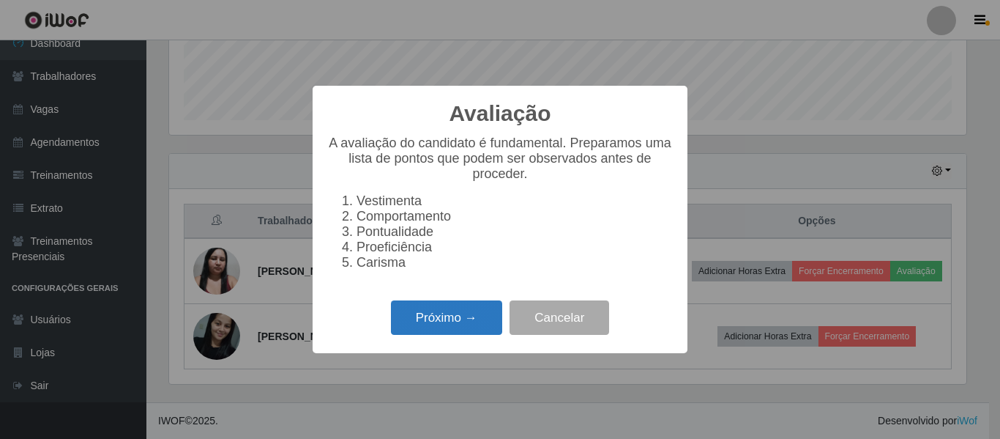
click at [432, 323] on button "Próximo →" at bounding box center [446, 317] width 111 height 34
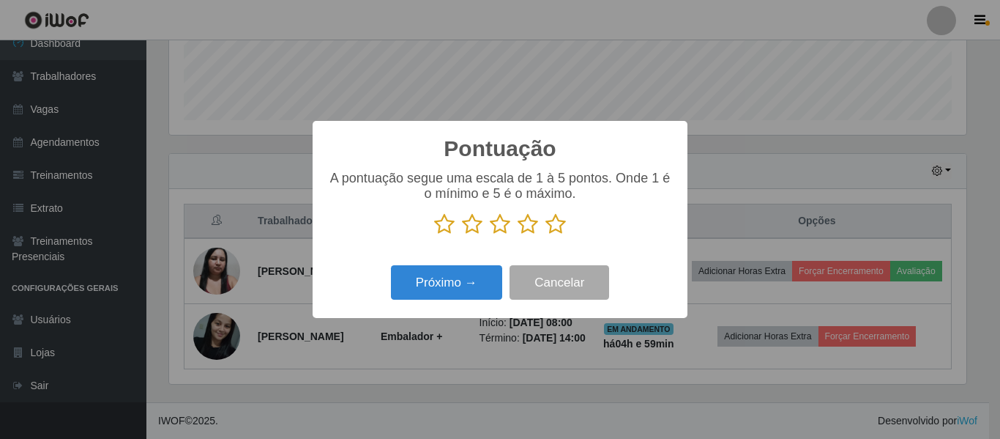
click at [524, 227] on icon at bounding box center [528, 224] width 21 height 22
click at [518, 235] on input "radio" at bounding box center [518, 235] width 0 height 0
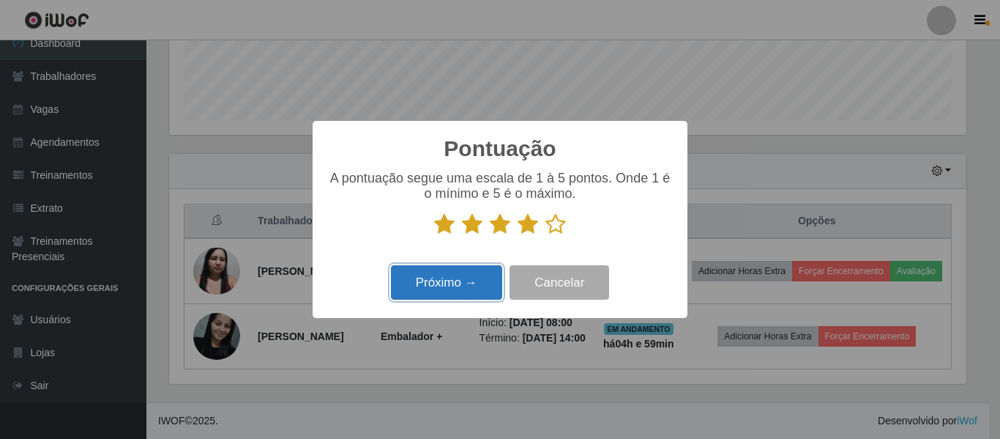
click at [476, 287] on button "Próximo →" at bounding box center [446, 282] width 111 height 34
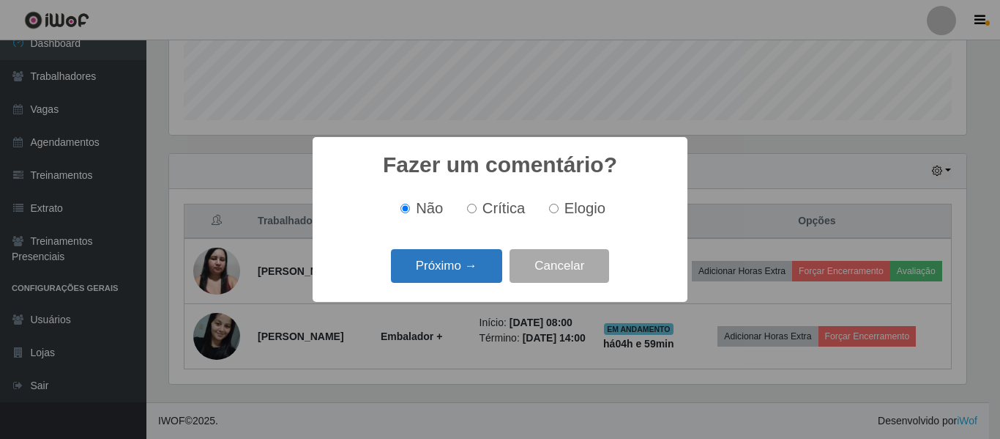
click at [468, 280] on button "Próximo →" at bounding box center [446, 266] width 111 height 34
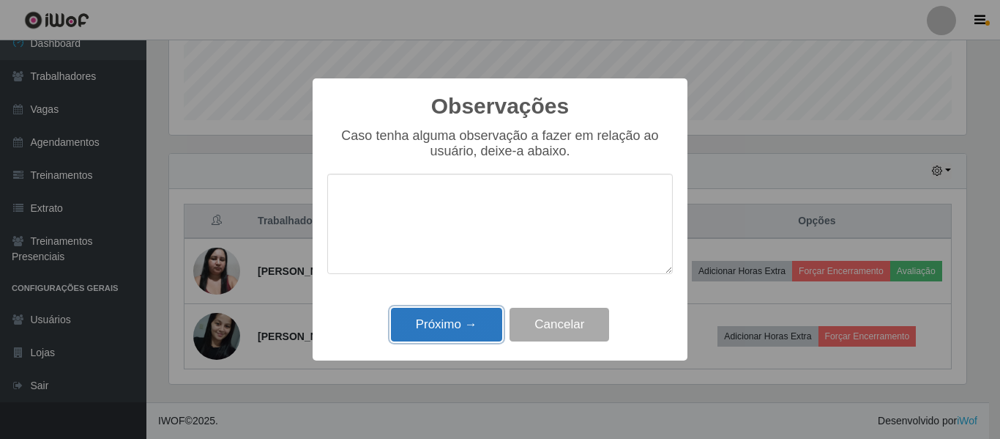
click at [453, 326] on button "Próximo →" at bounding box center [446, 325] width 111 height 34
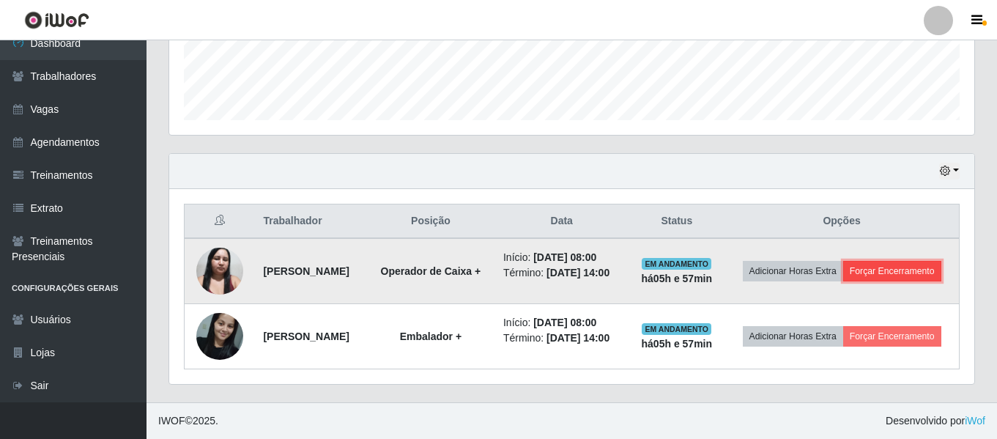
click at [843, 267] on button "Forçar Encerramento" at bounding box center [892, 271] width 98 height 21
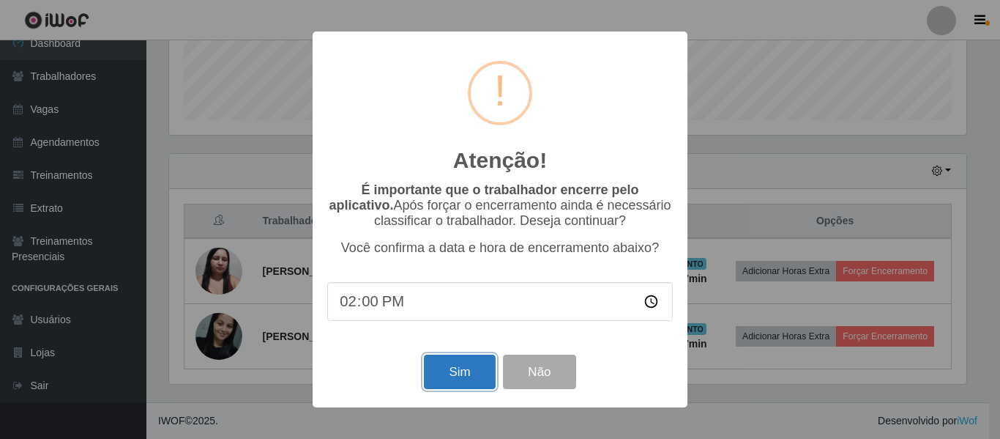
click at [466, 384] on button "Sim" at bounding box center [459, 371] width 71 height 34
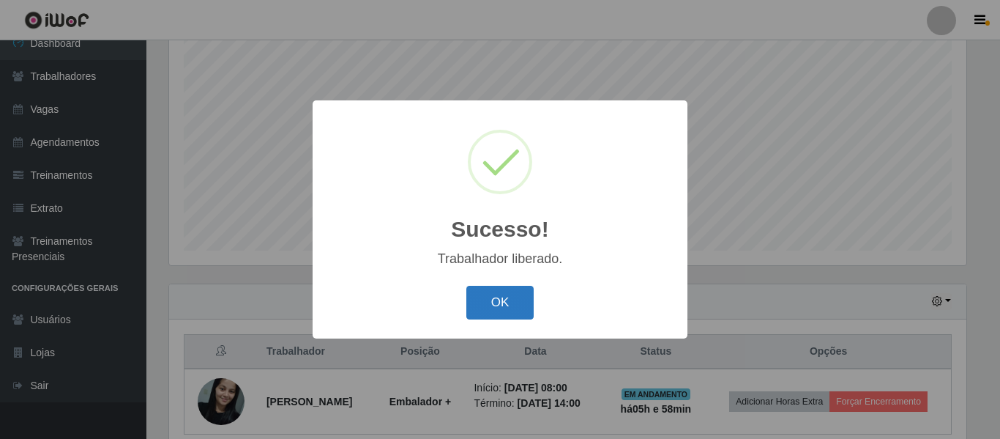
click at [482, 289] on button "OK" at bounding box center [500, 303] width 68 height 34
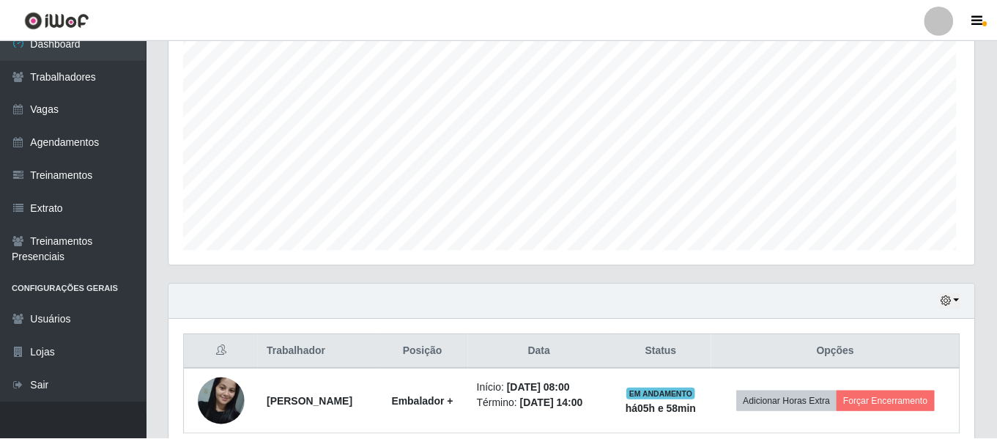
scroll to position [304, 805]
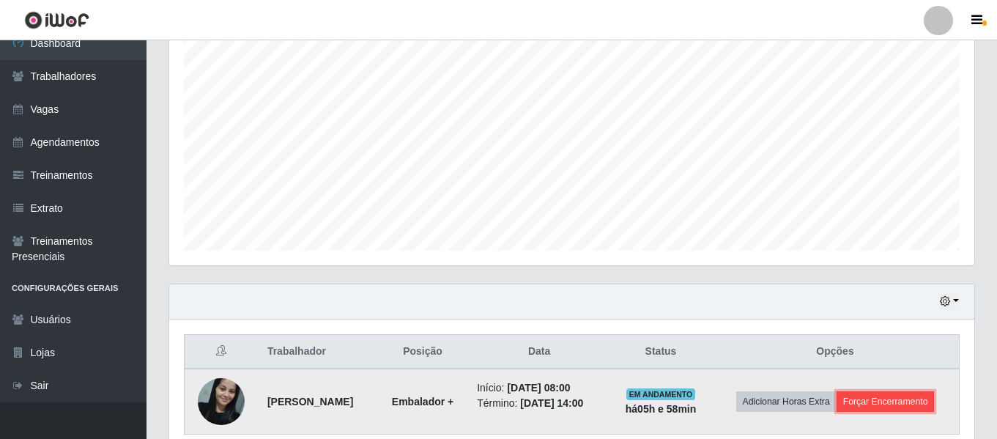
click at [913, 404] on button "Forçar Encerramento" at bounding box center [885, 401] width 98 height 21
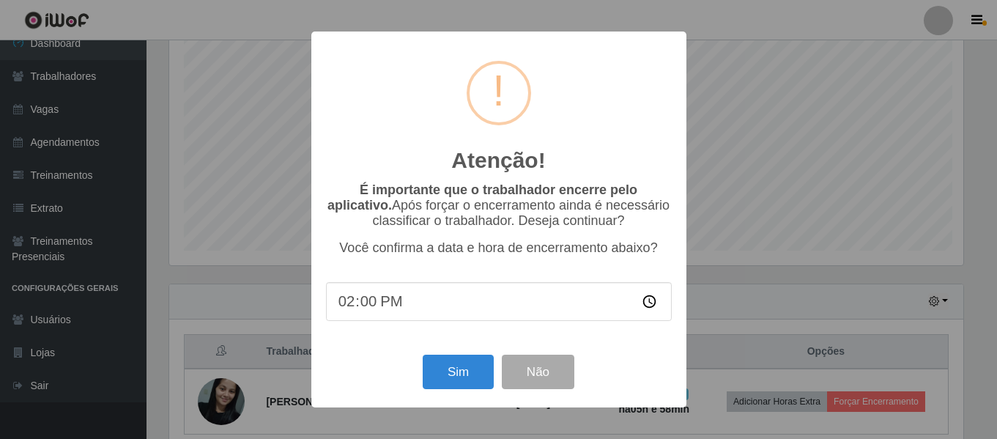
scroll to position [304, 798]
click at [453, 382] on button "Sim" at bounding box center [459, 371] width 71 height 34
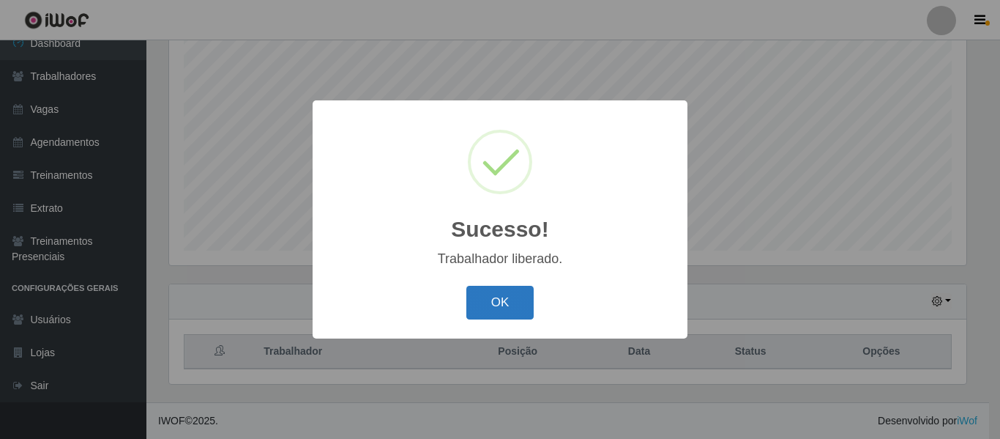
click at [499, 300] on button "OK" at bounding box center [500, 303] width 68 height 34
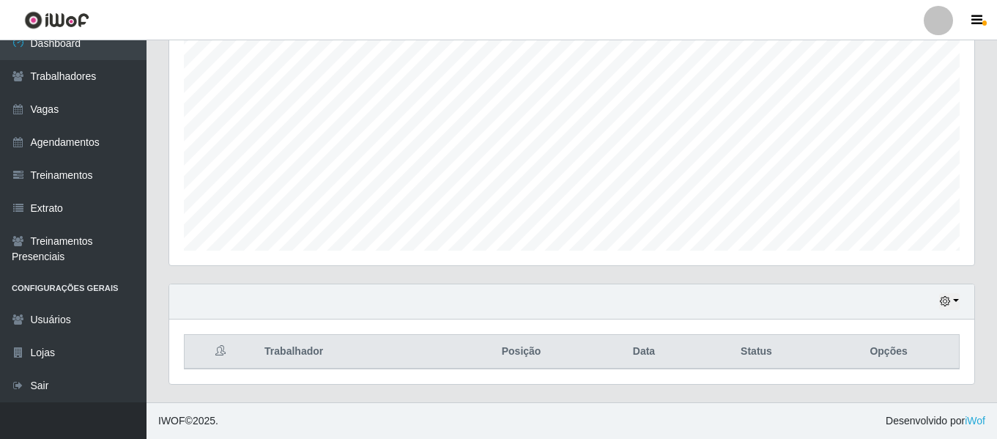
scroll to position [0, 0]
